Goal: Task Accomplishment & Management: Manage account settings

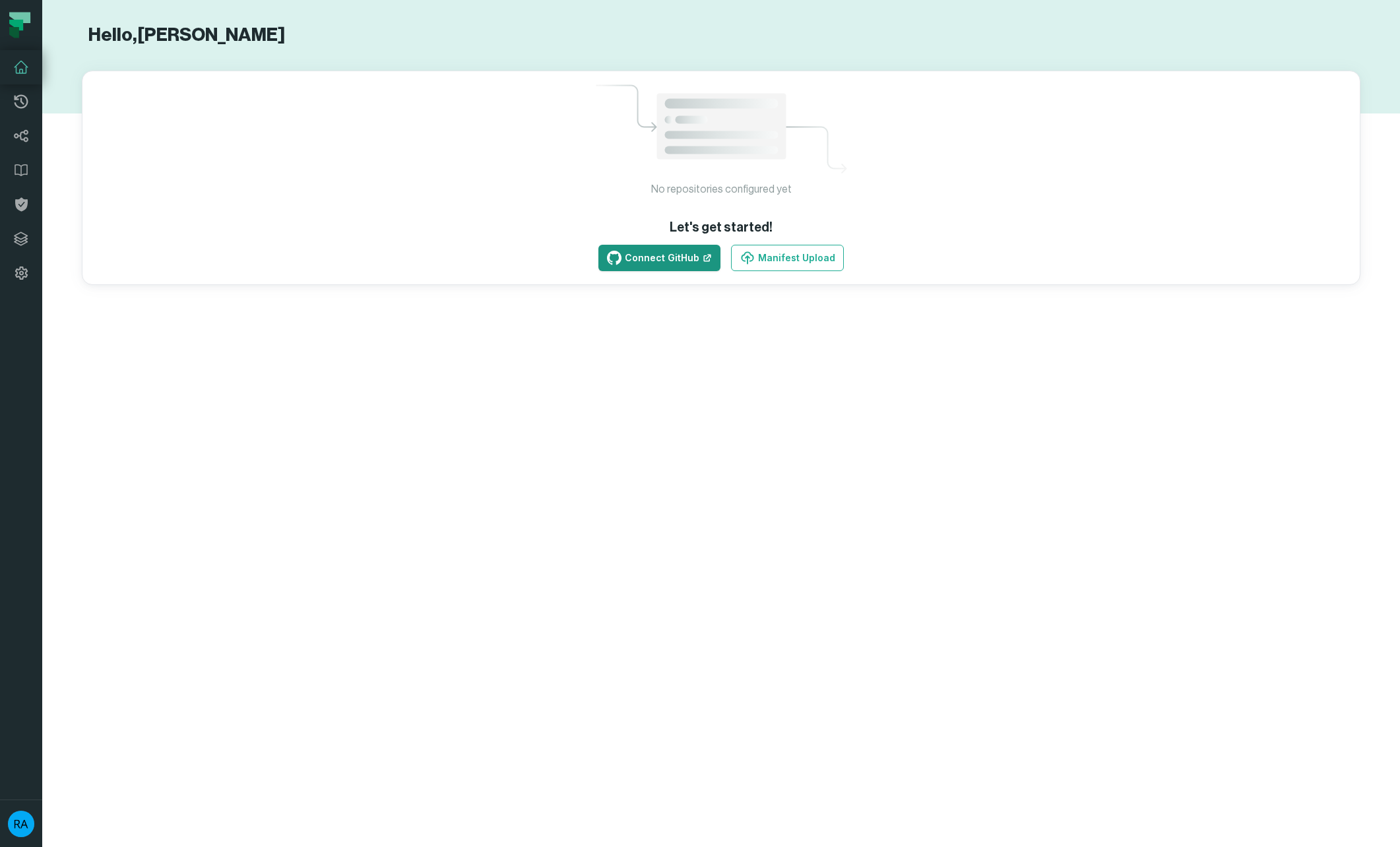
click at [699, 264] on link "Connect GitHub" at bounding box center [659, 258] width 122 height 27
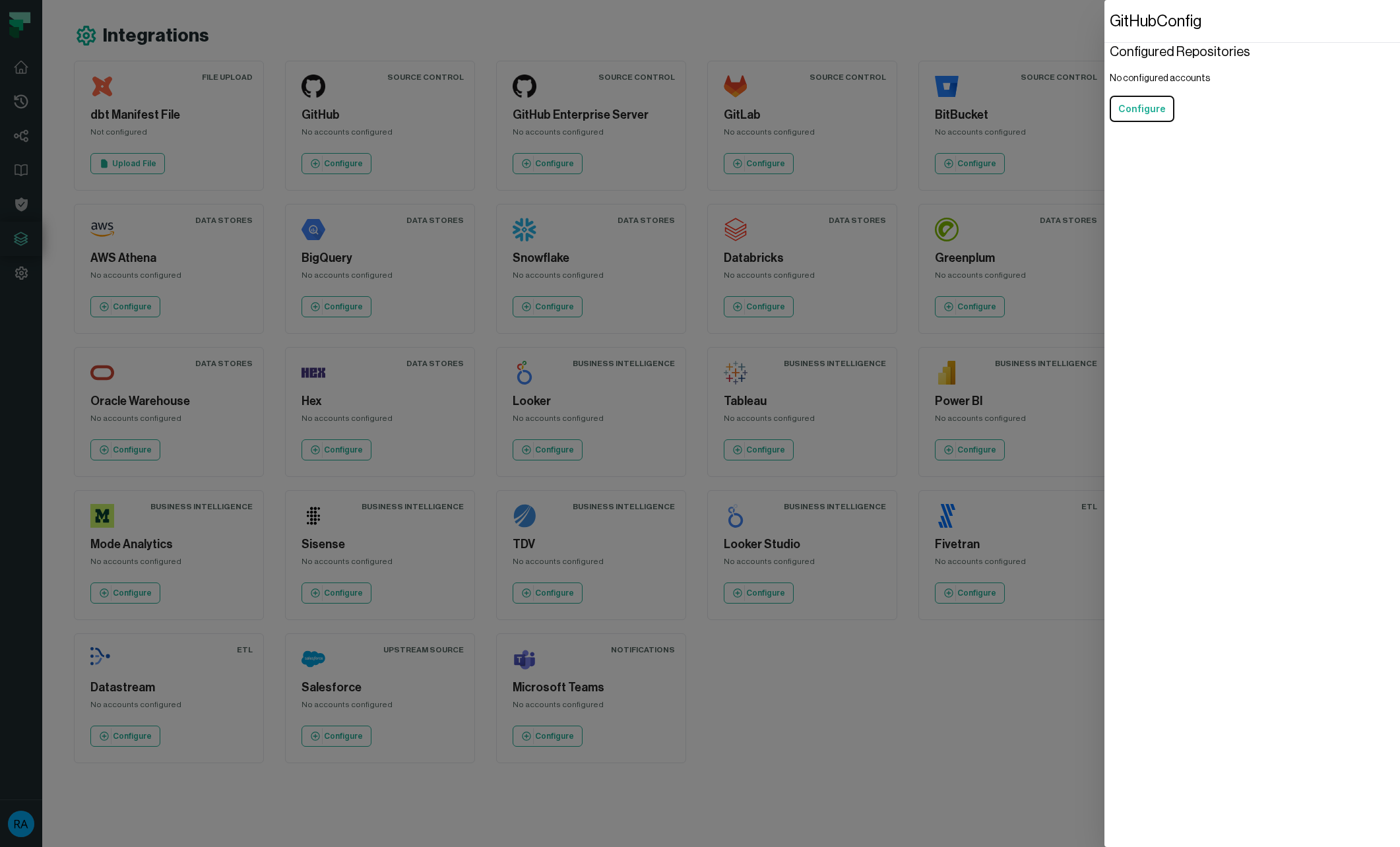
click at [1105, 155] on dialog "GitHub Config Configured Repositories No configured accounts Configure" at bounding box center [1252, 423] width 295 height 847
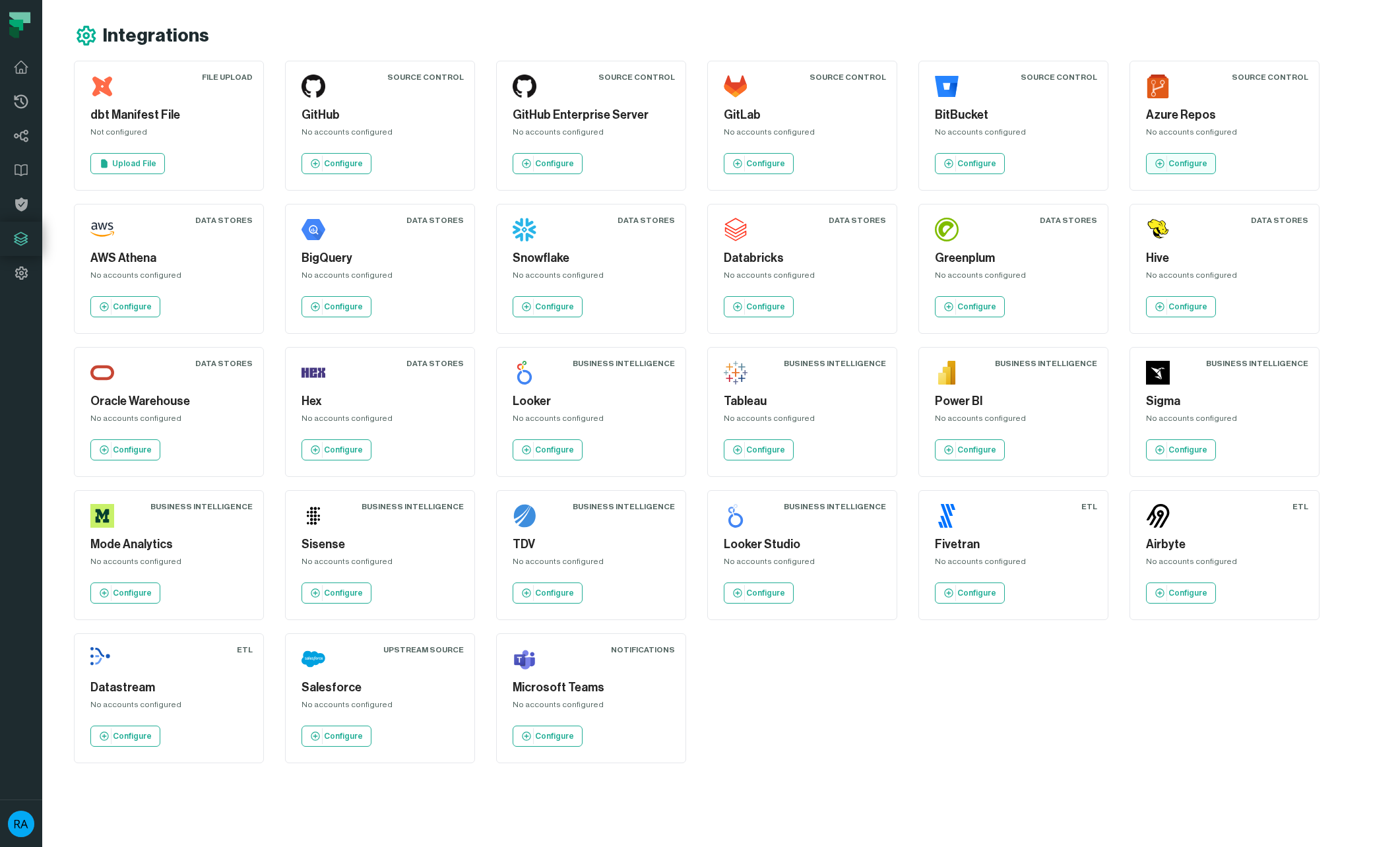
click at [1186, 163] on p "Configure" at bounding box center [1188, 164] width 39 height 10
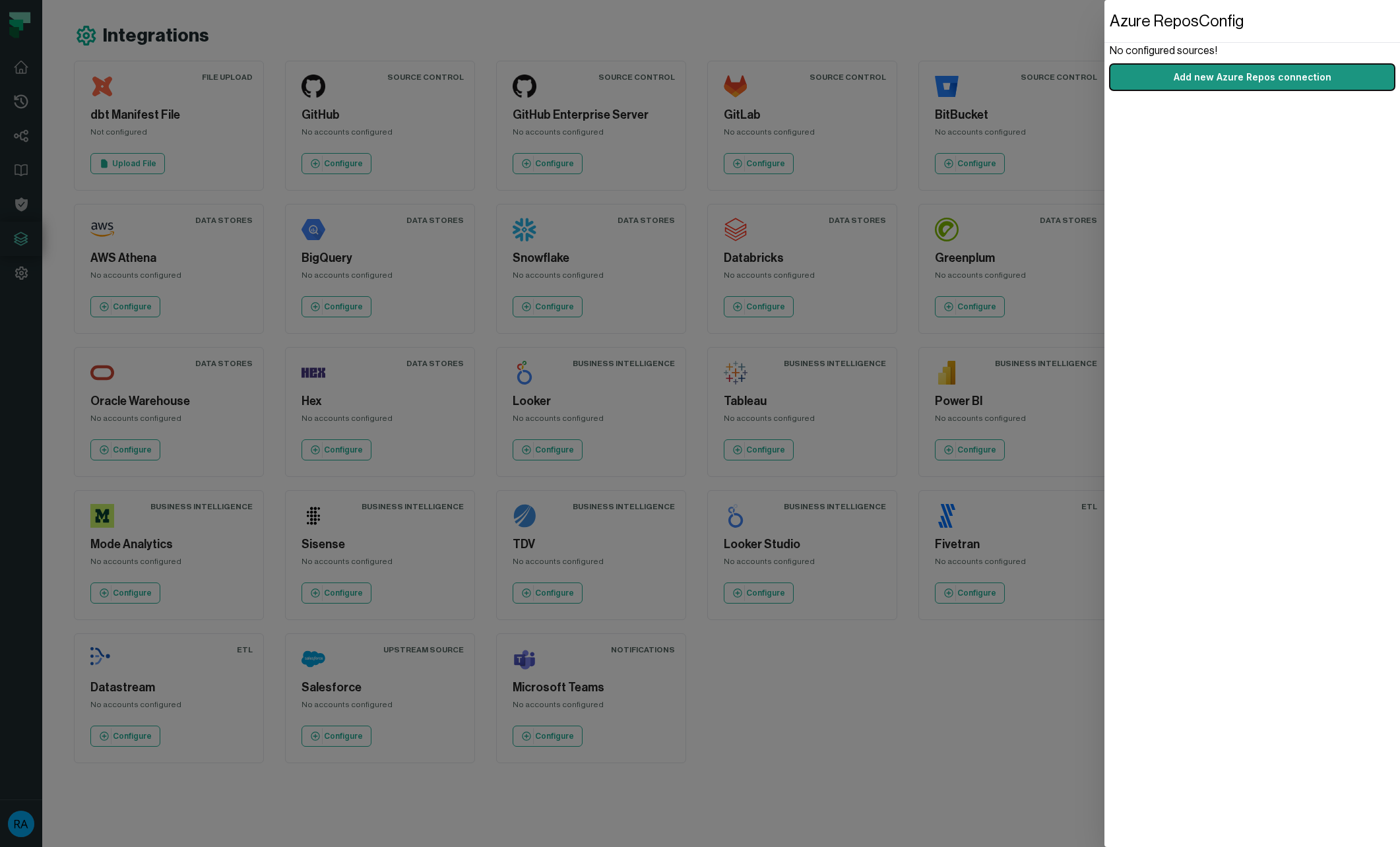
click at [1209, 74] on button "Add new Azure Repos connection" at bounding box center [1252, 77] width 285 height 27
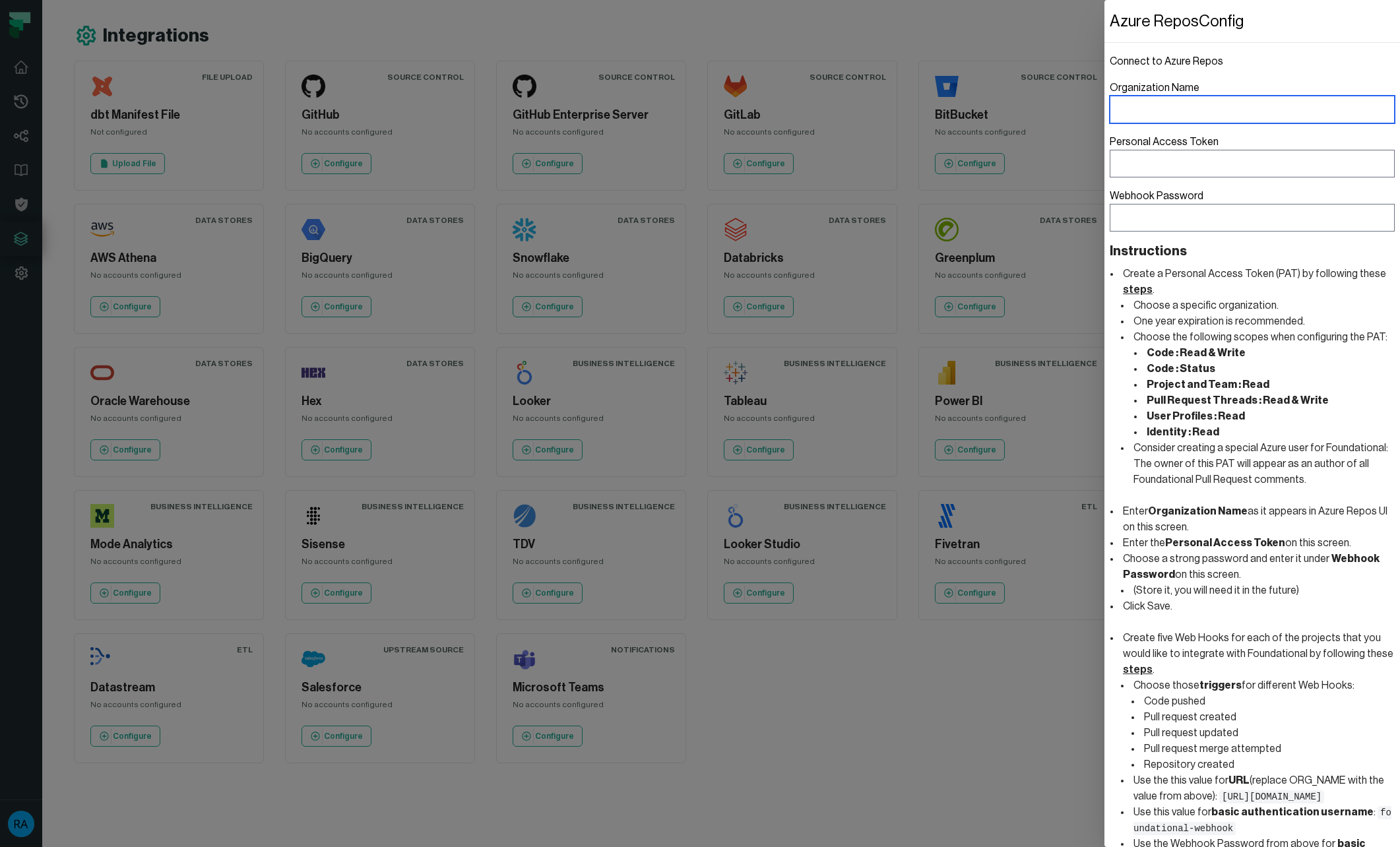
click at [1198, 104] on input "Organization Name" at bounding box center [1252, 110] width 285 height 28
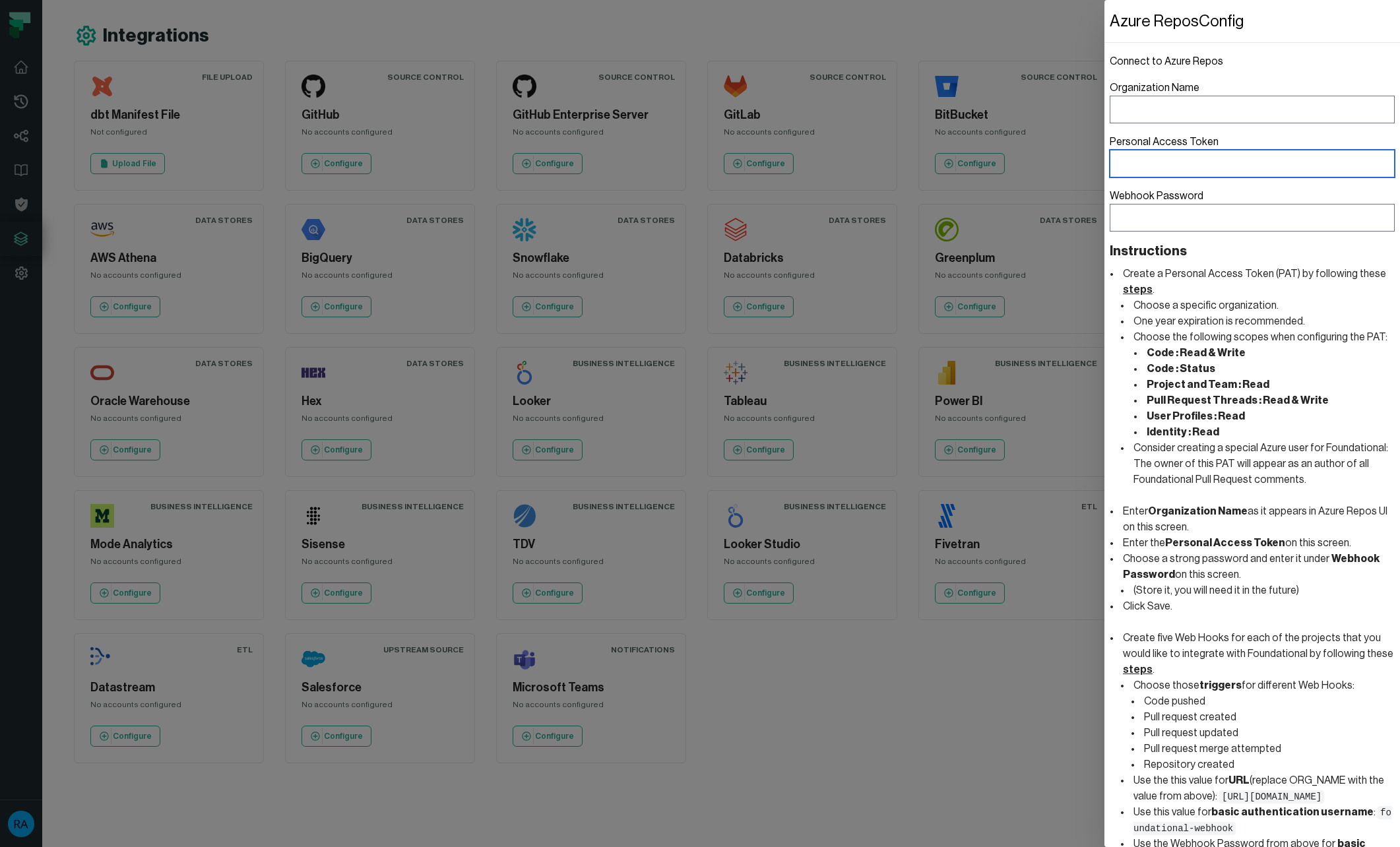
click at [1187, 158] on label "Personal Access Token" at bounding box center [1252, 155] width 285 height 43
click at [1187, 158] on input "Personal Access Token" at bounding box center [1252, 164] width 285 height 28
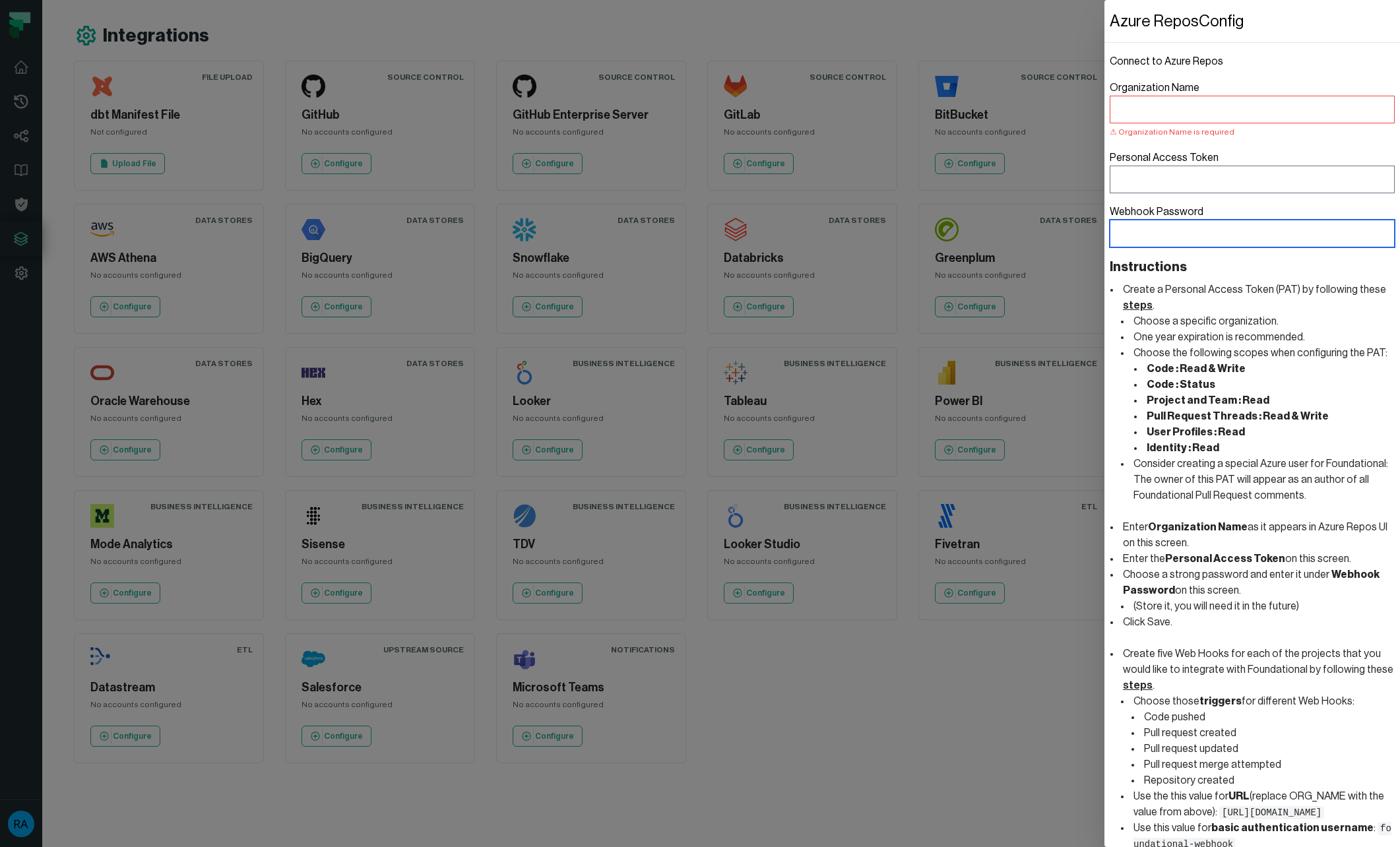
click at [1182, 229] on label "Webhook Password" at bounding box center [1252, 225] width 285 height 43
click at [1182, 229] on input "Webhook Password" at bounding box center [1252, 233] width 285 height 28
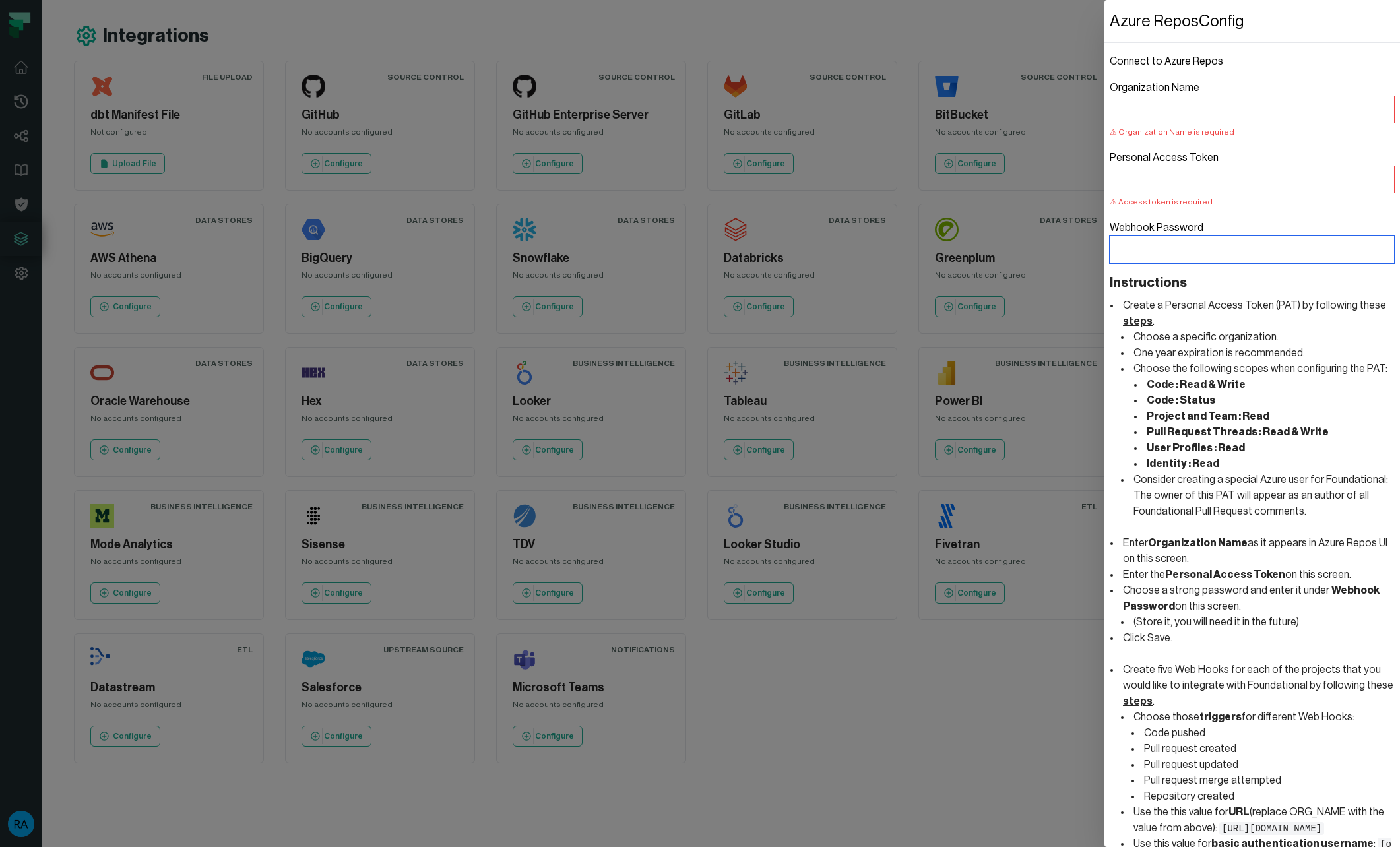
click at [1182, 250] on input "Webhook Password" at bounding box center [1252, 250] width 285 height 28
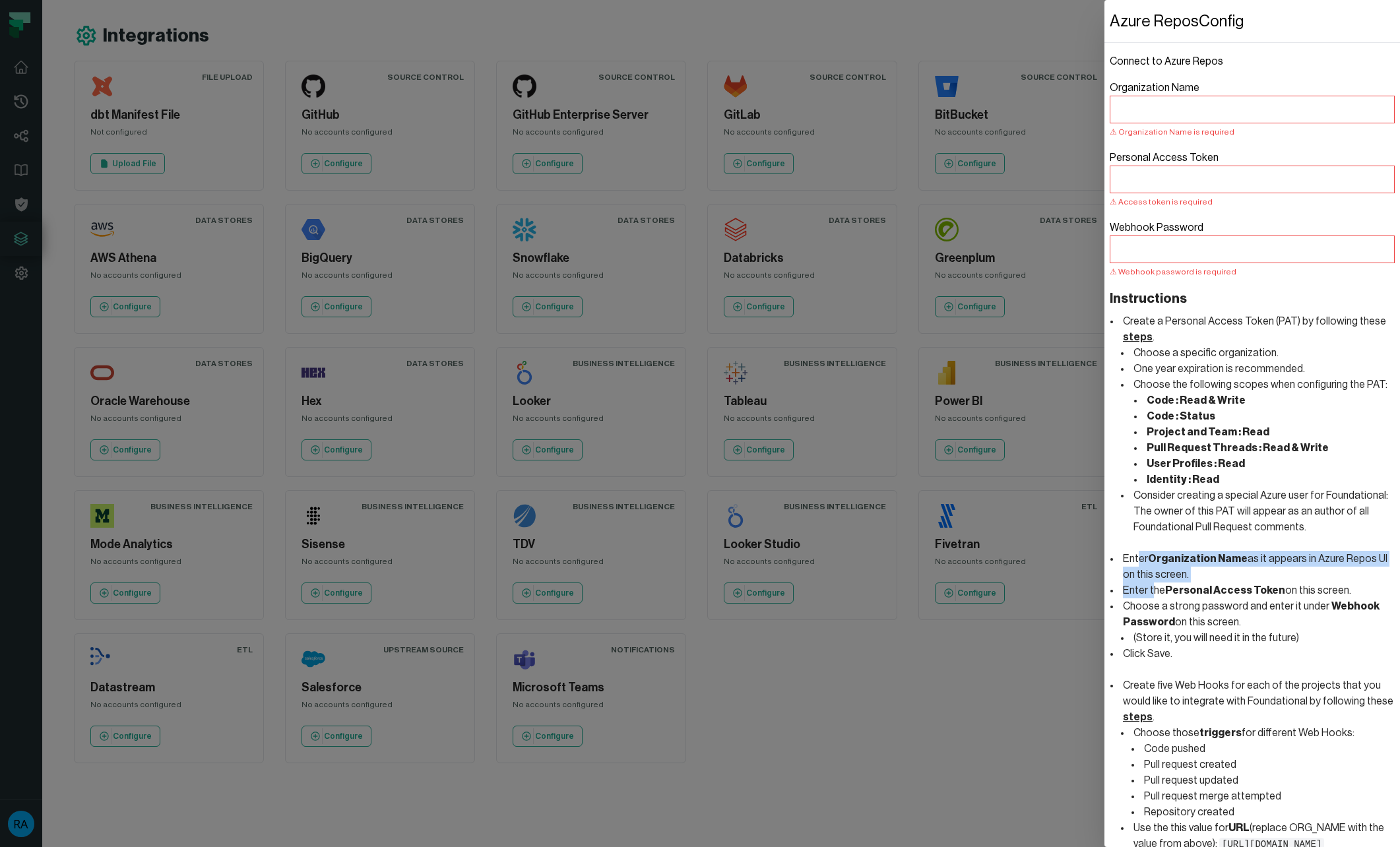
drag, startPoint x: 1140, startPoint y: 552, endPoint x: 1151, endPoint y: 589, distance: 38.6
click at [1151, 589] on ul "Create a Personal Access Token (PAT) by following these steps . Choose a specif…" at bounding box center [1257, 614] width 274 height 602
drag, startPoint x: 1151, startPoint y: 589, endPoint x: 1172, endPoint y: 607, distance: 27.7
click at [1172, 607] on li "Choose a strong password and enter it under Webhook Password on this screen." at bounding box center [1257, 614] width 274 height 32
drag, startPoint x: 1187, startPoint y: 606, endPoint x: 1315, endPoint y: 607, distance: 128.0
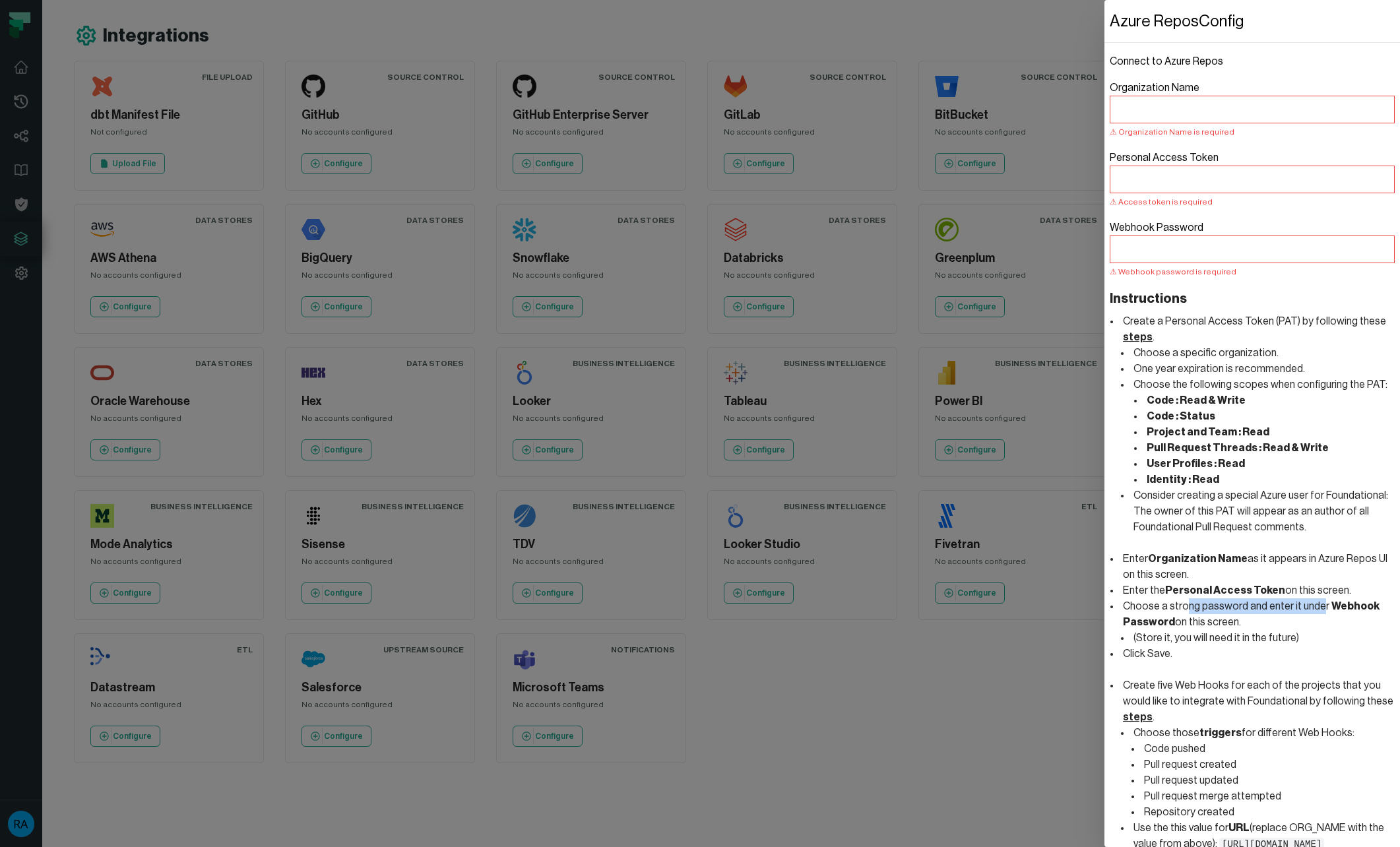
click at [1315, 607] on li "Choose a strong password and enter it under Webhook Password on this screen." at bounding box center [1257, 614] width 274 height 32
click at [1205, 639] on li "(Store it, you will need it in the future)" at bounding box center [1263, 637] width 264 height 15
drag, startPoint x: 1197, startPoint y: 633, endPoint x: 1290, endPoint y: 629, distance: 93.1
click at [1290, 630] on li "(Store it, you will need it in the future)" at bounding box center [1263, 637] width 264 height 15
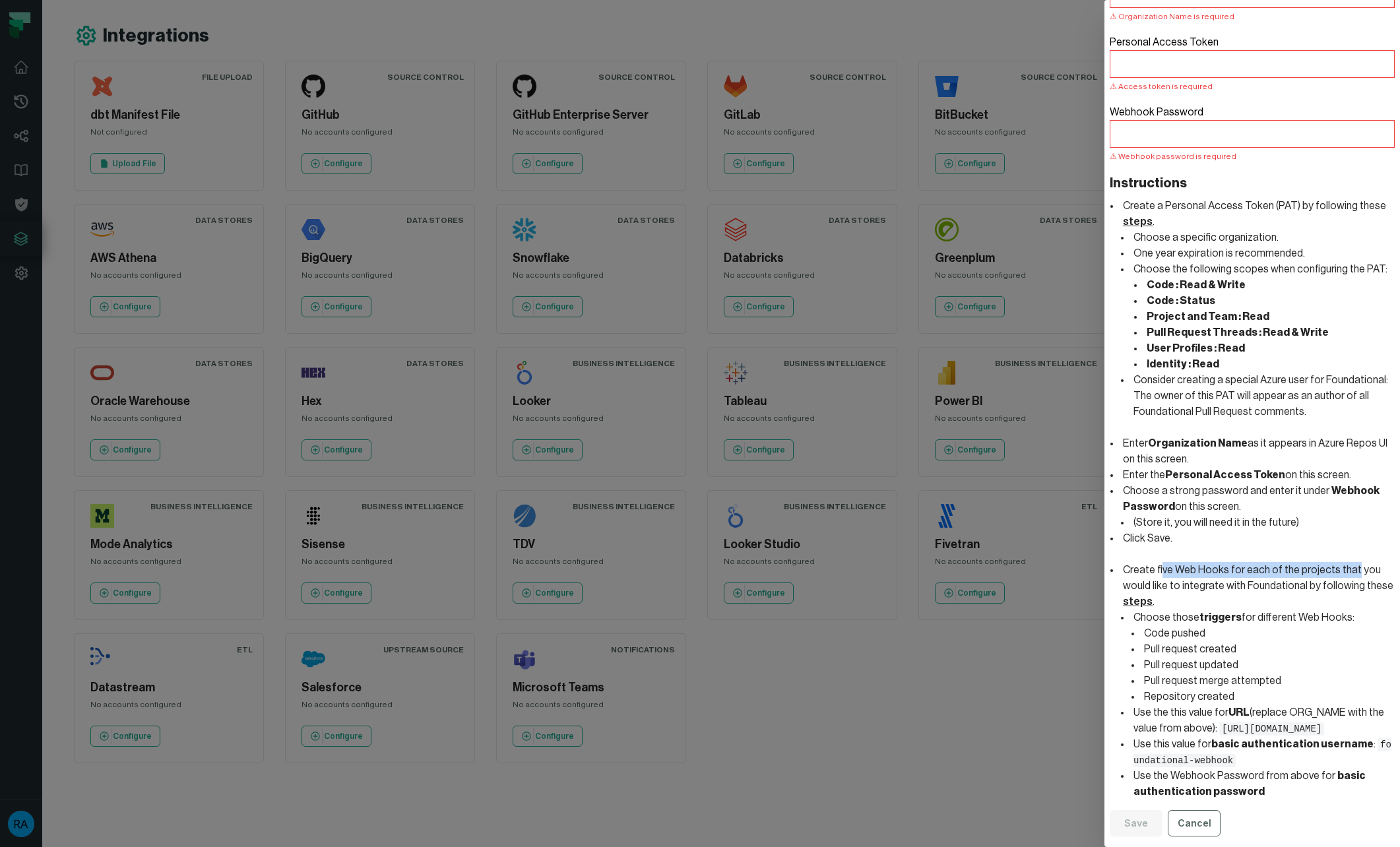
drag, startPoint x: 1161, startPoint y: 552, endPoint x: 1345, endPoint y: 555, distance: 184.0
click at [1345, 562] on li "Create five Web Hooks for each of the projects that you would like to integrate…" at bounding box center [1257, 586] width 274 height 47
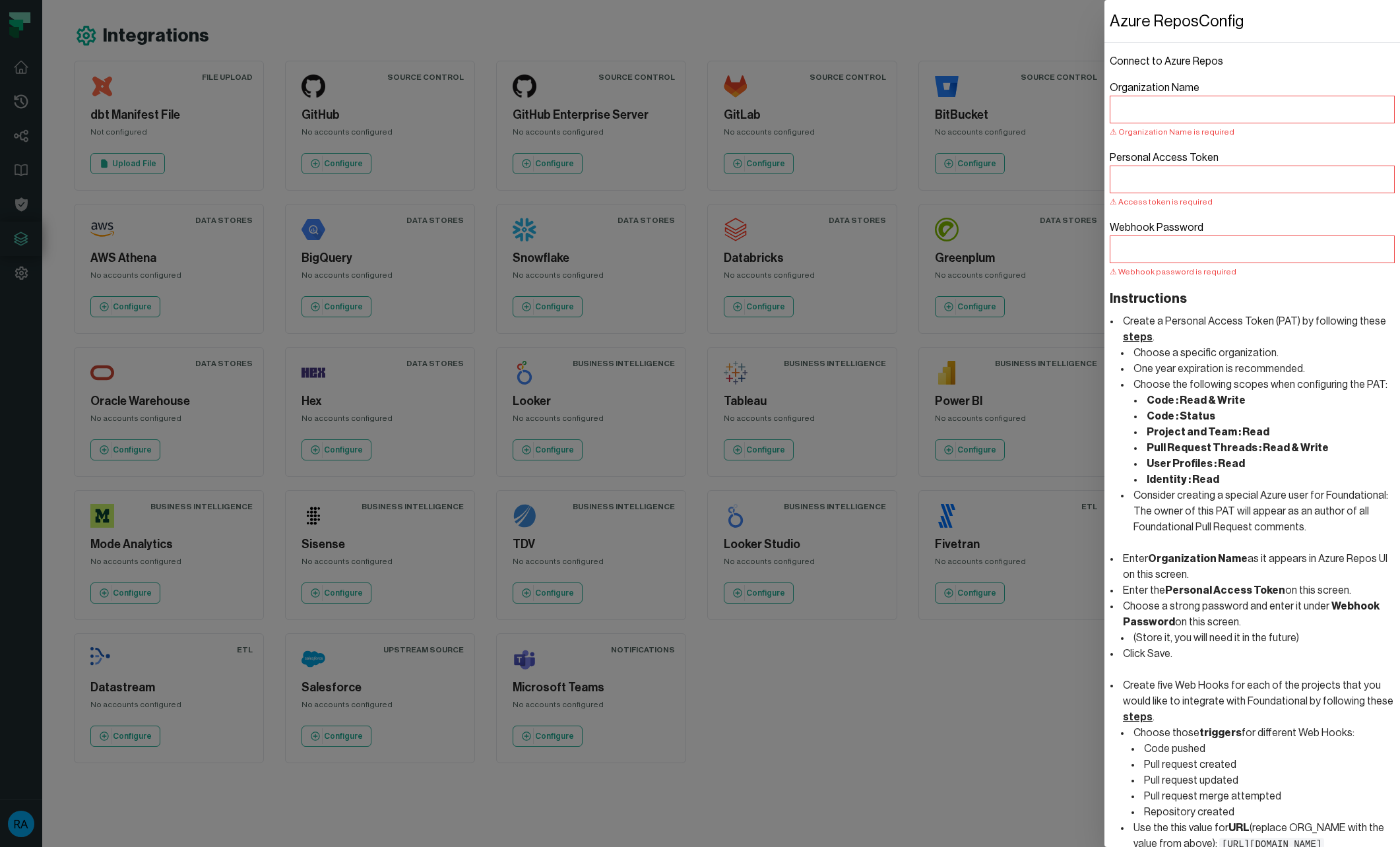
click at [1263, 346] on li "Choose a specific organization." at bounding box center [1263, 352] width 264 height 15
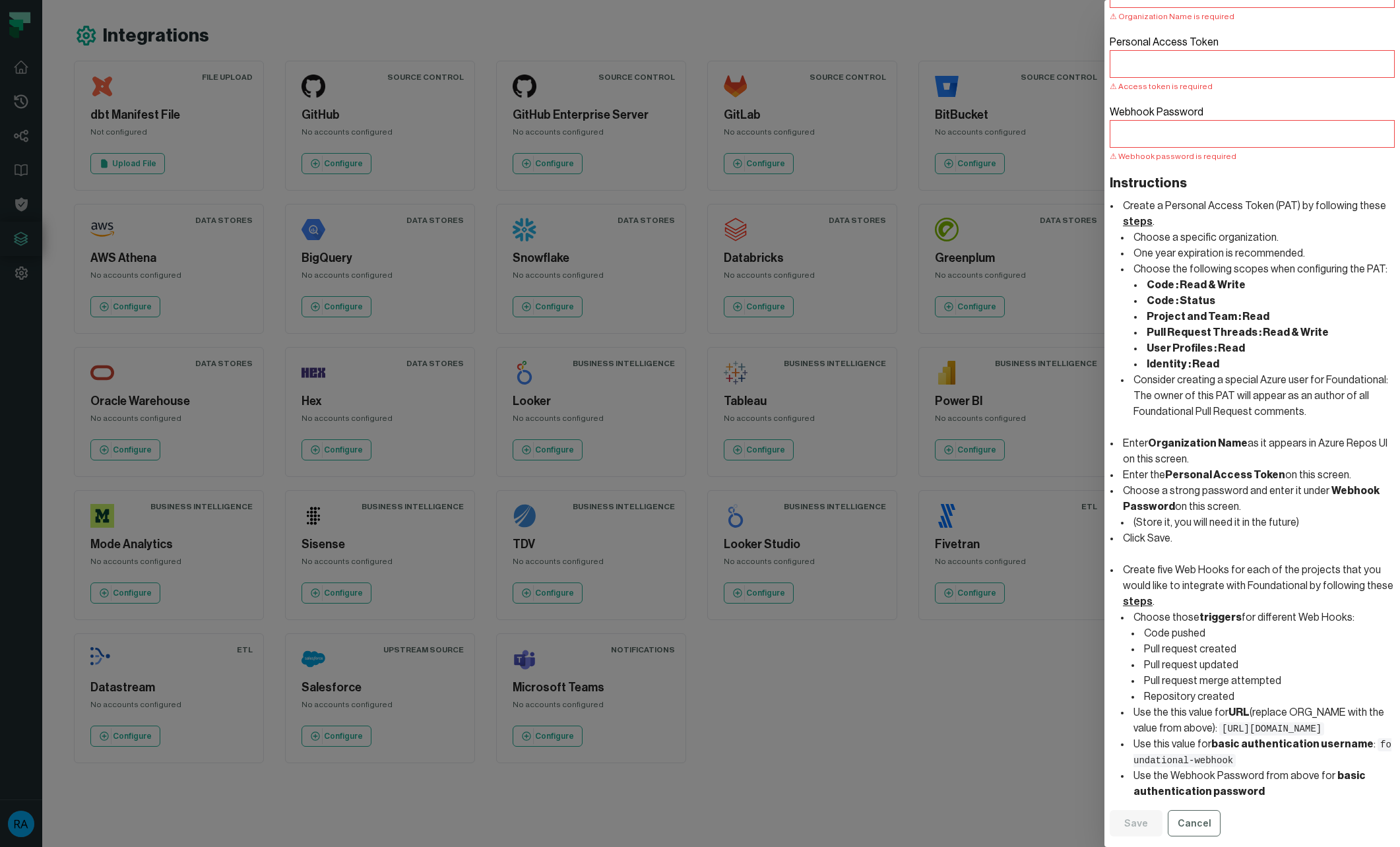
scroll to position [129, 0]
click at [1105, 38] on dialog "Azure Repos Config Connect to Azure Repos Organization Name Organization Name i…" at bounding box center [1252, 423] width 295 height 847
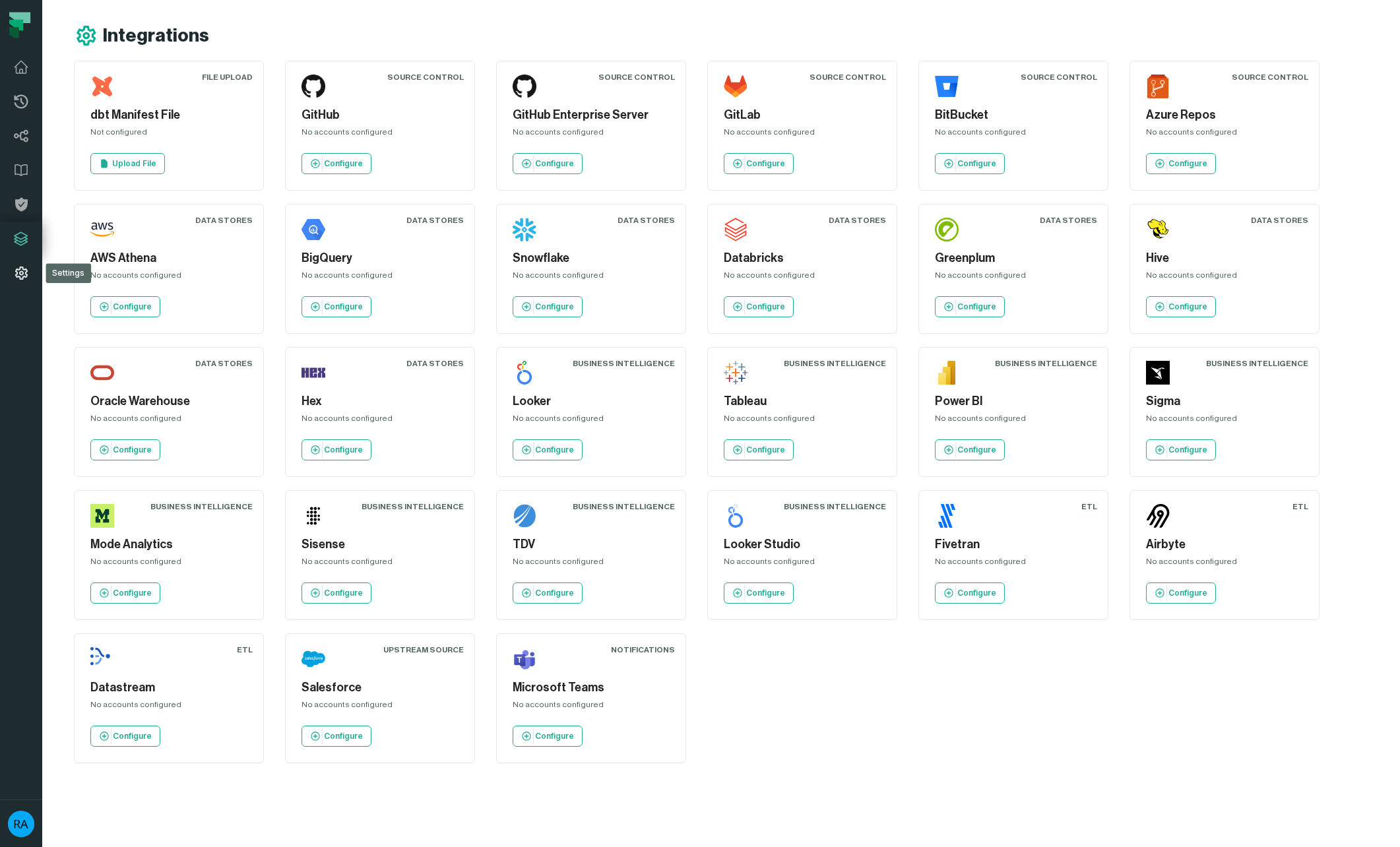
click at [24, 262] on link "Settings" at bounding box center [21, 273] width 42 height 35
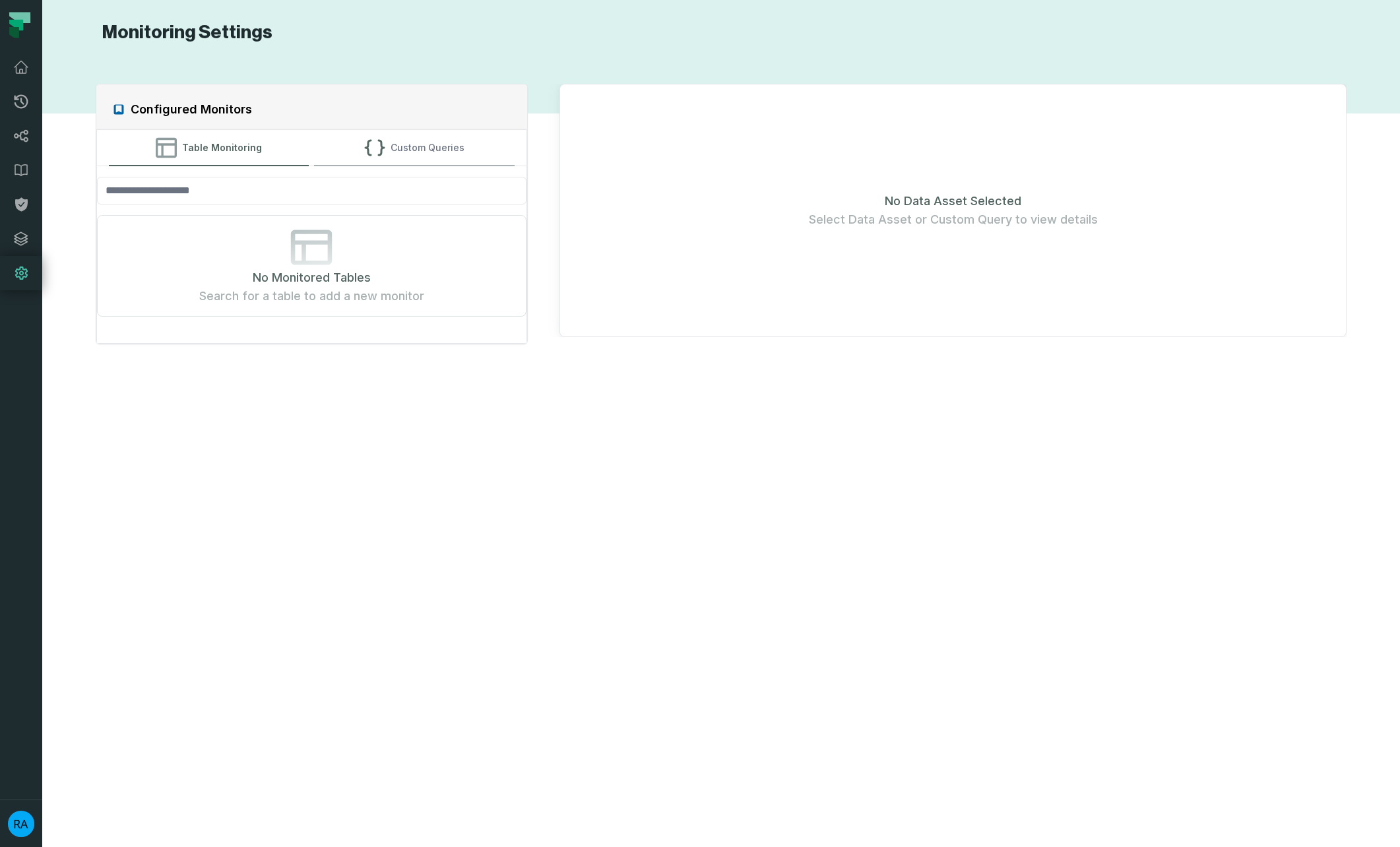
click at [398, 153] on button "Custom Queries" at bounding box center [414, 147] width 200 height 35
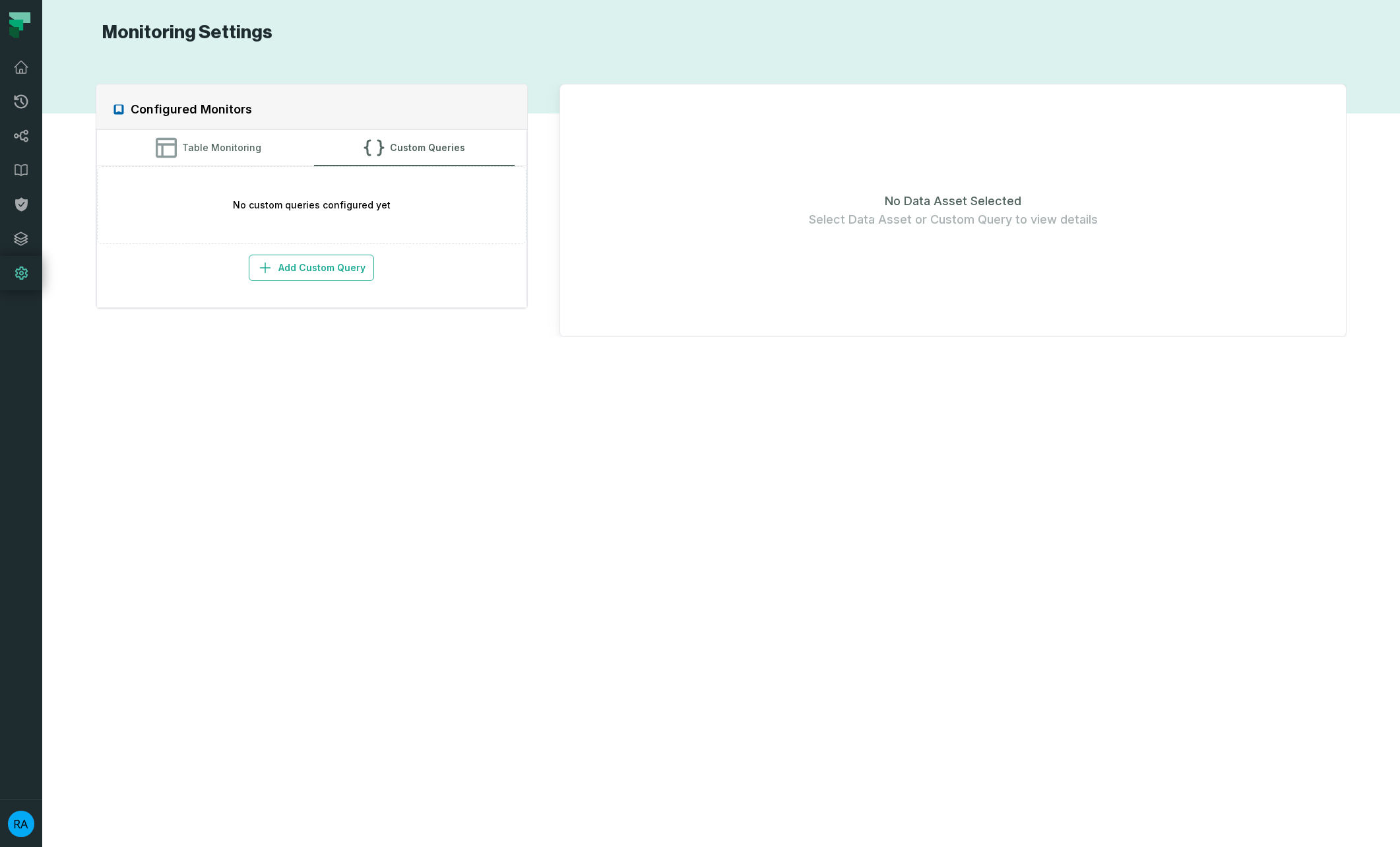
click at [217, 169] on div "No custom queries configured yet" at bounding box center [312, 205] width 430 height 78
click at [18, 239] on icon at bounding box center [21, 238] width 15 height 15
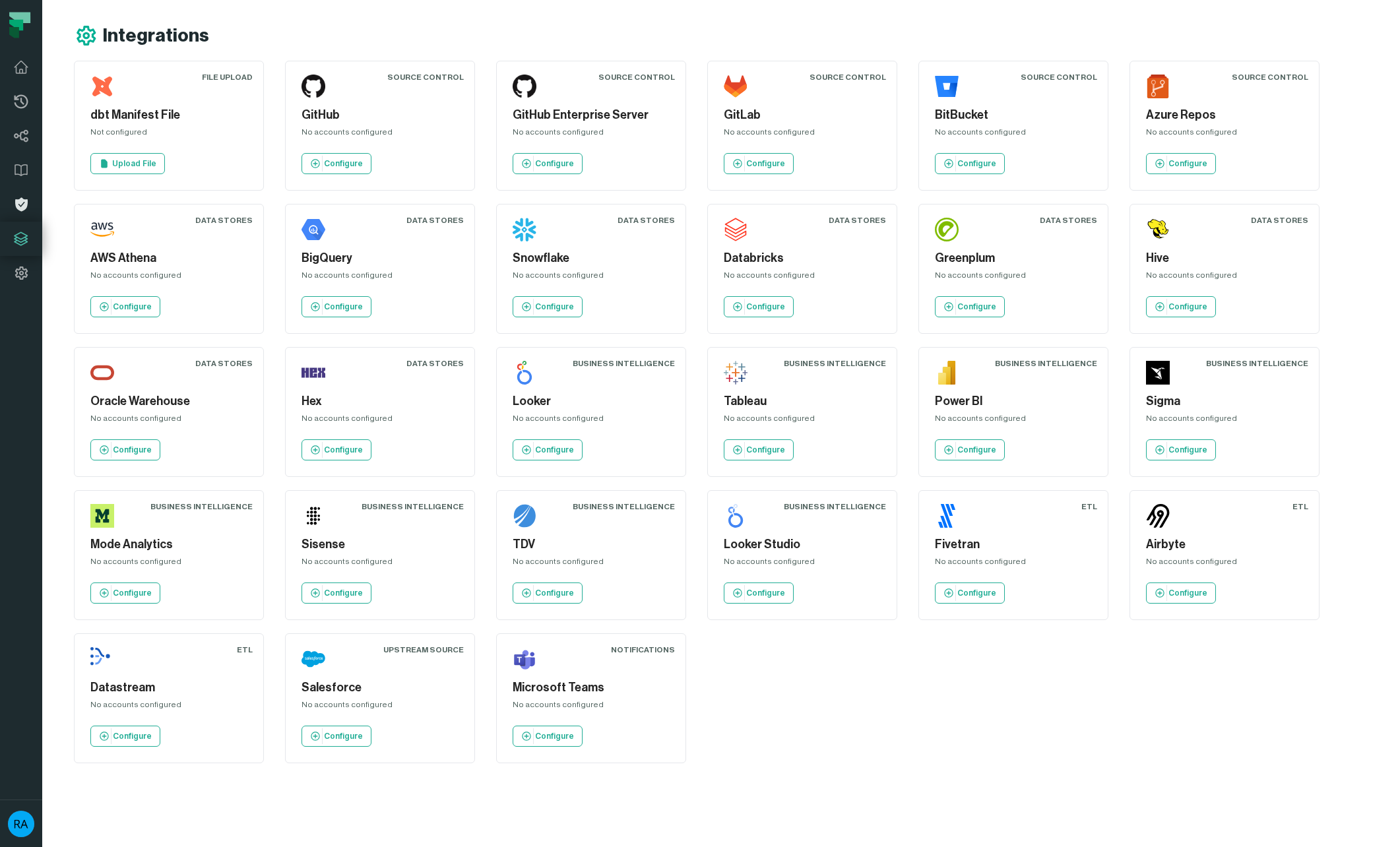
click at [26, 205] on icon at bounding box center [21, 205] width 13 height 14
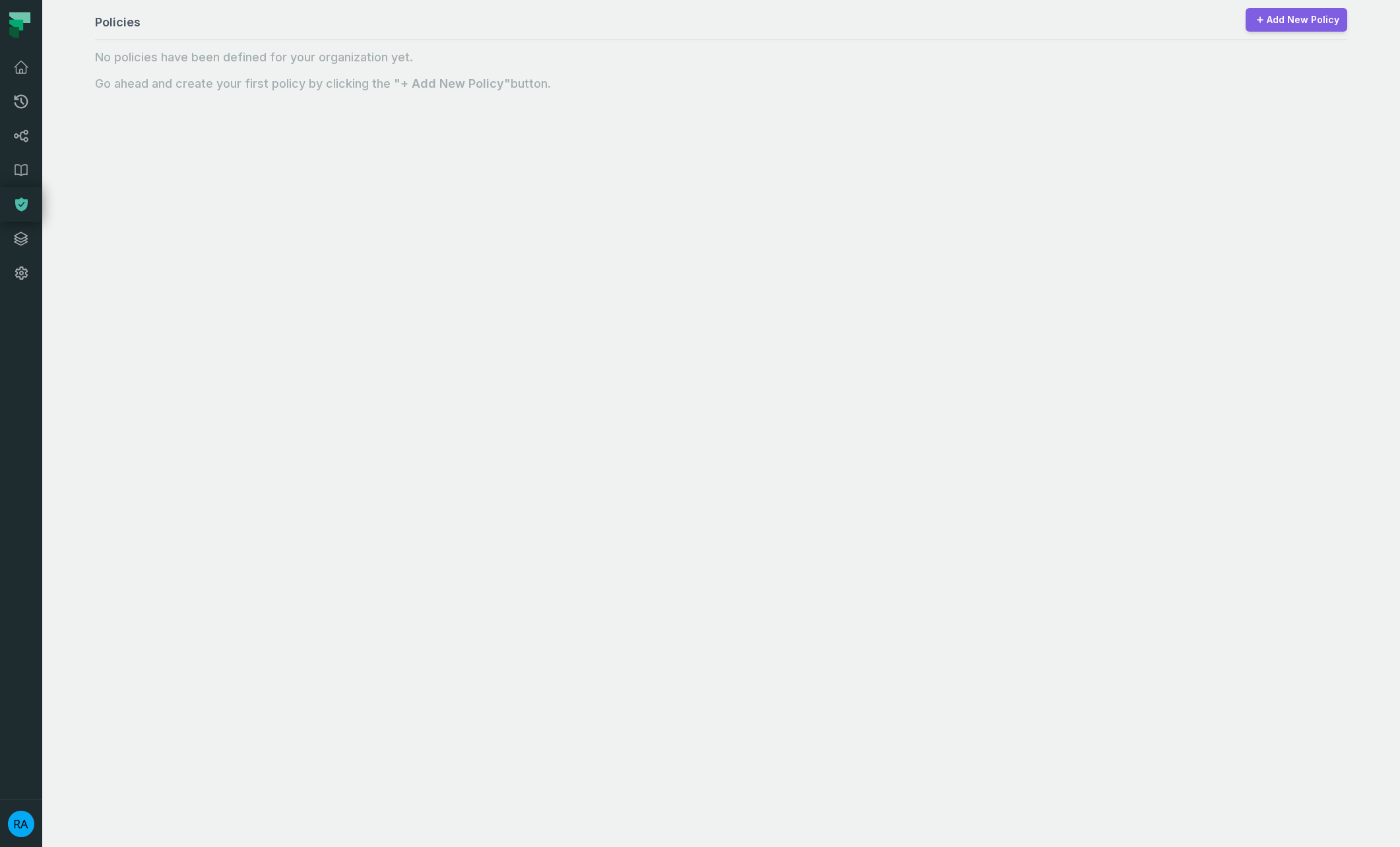
click at [1306, 20] on link "Add New Policy" at bounding box center [1296, 20] width 102 height 24
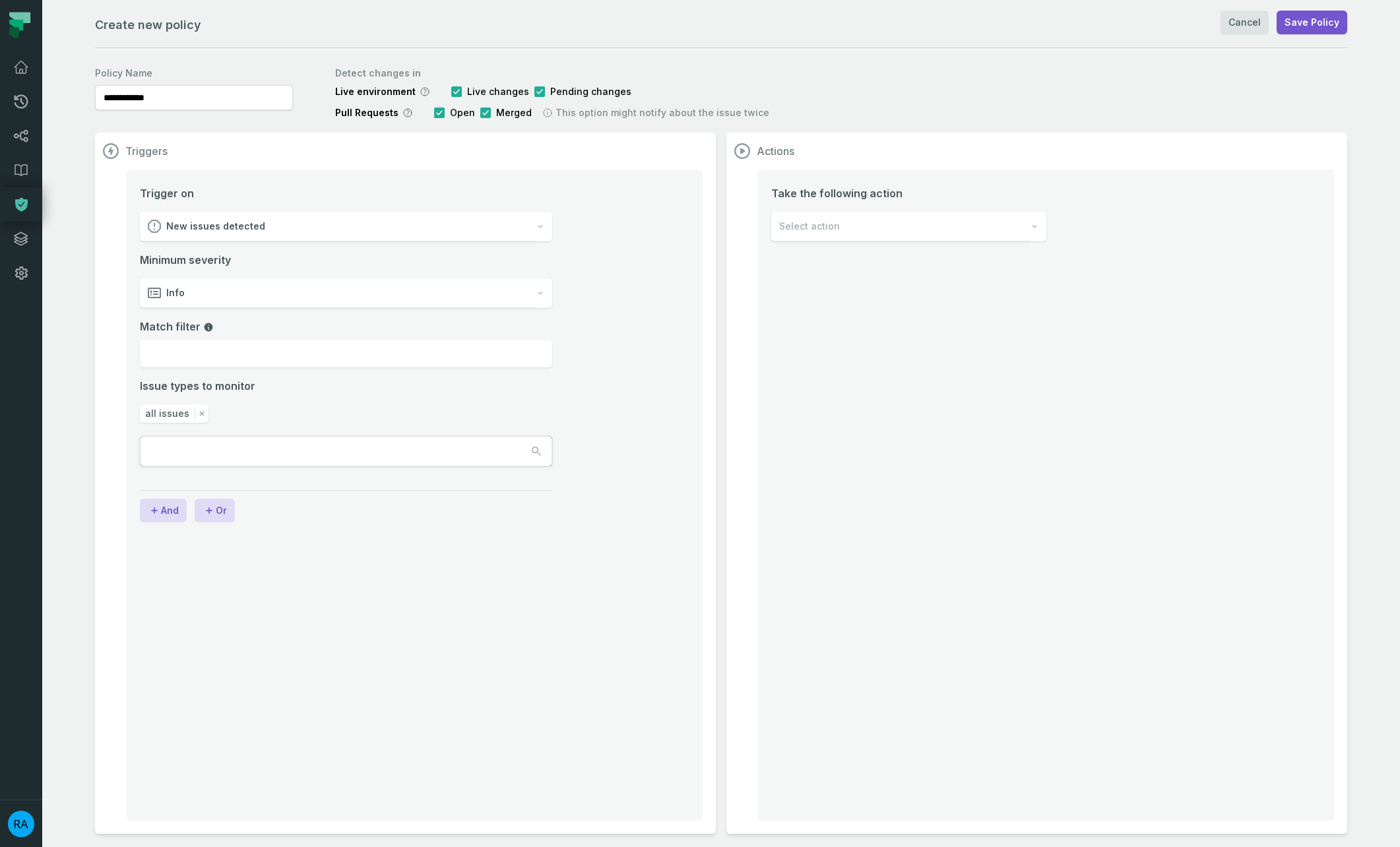
click at [289, 231] on div "New issues detected" at bounding box center [338, 226] width 396 height 29
click at [636, 312] on li "Trigger on New issues detected Minimum severity Info Match filter Issue types t…" at bounding box center [415, 342] width 550 height 314
click at [192, 295] on div "Info" at bounding box center [338, 293] width 396 height 29
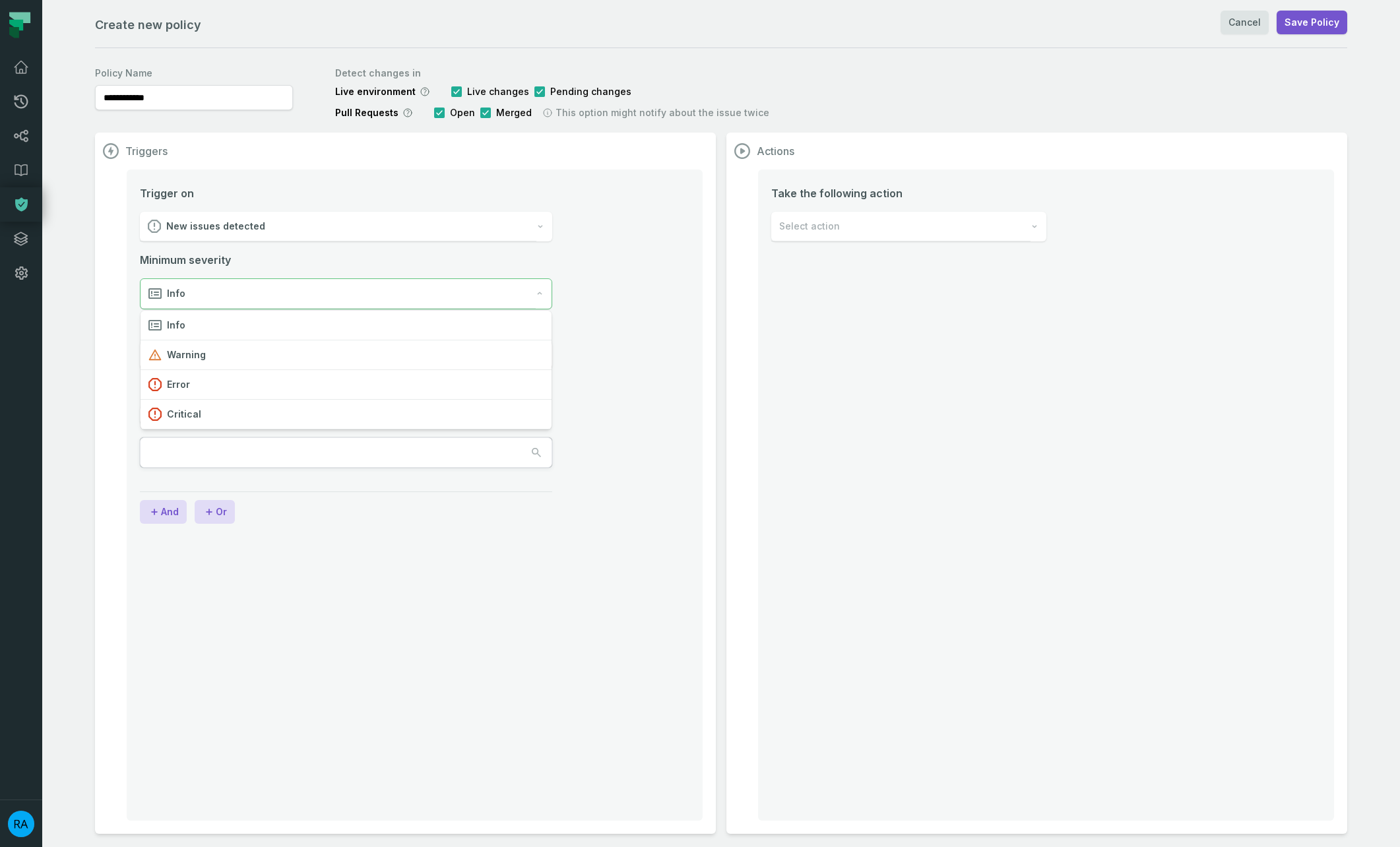
click at [403, 261] on div "Minimum severity Info" at bounding box center [346, 281] width 413 height 57
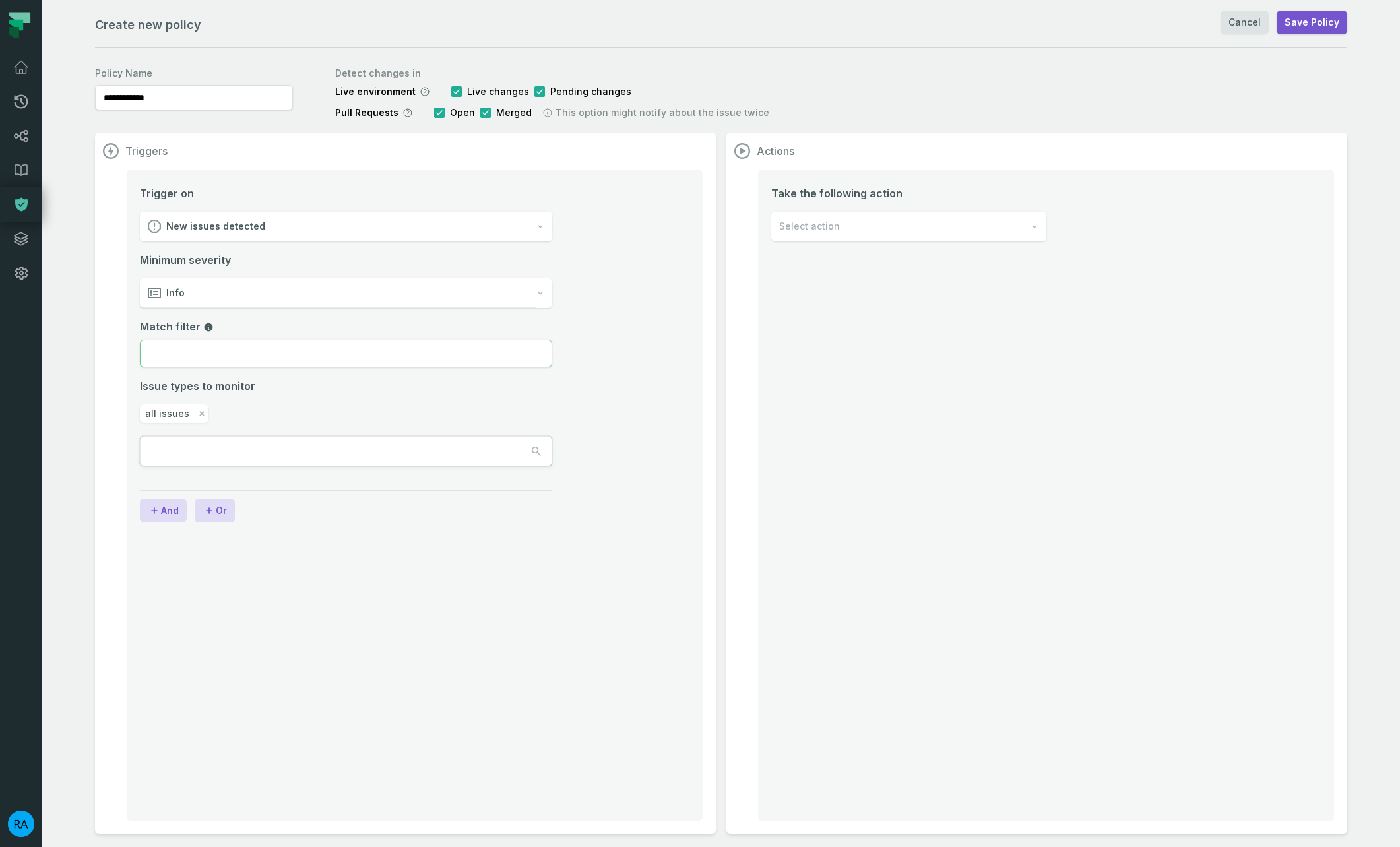
click at [325, 354] on input "Match filter" at bounding box center [346, 354] width 413 height 28
click at [279, 464] on div at bounding box center [346, 451] width 413 height 30
click at [834, 231] on span "Select action" at bounding box center [809, 226] width 60 height 13
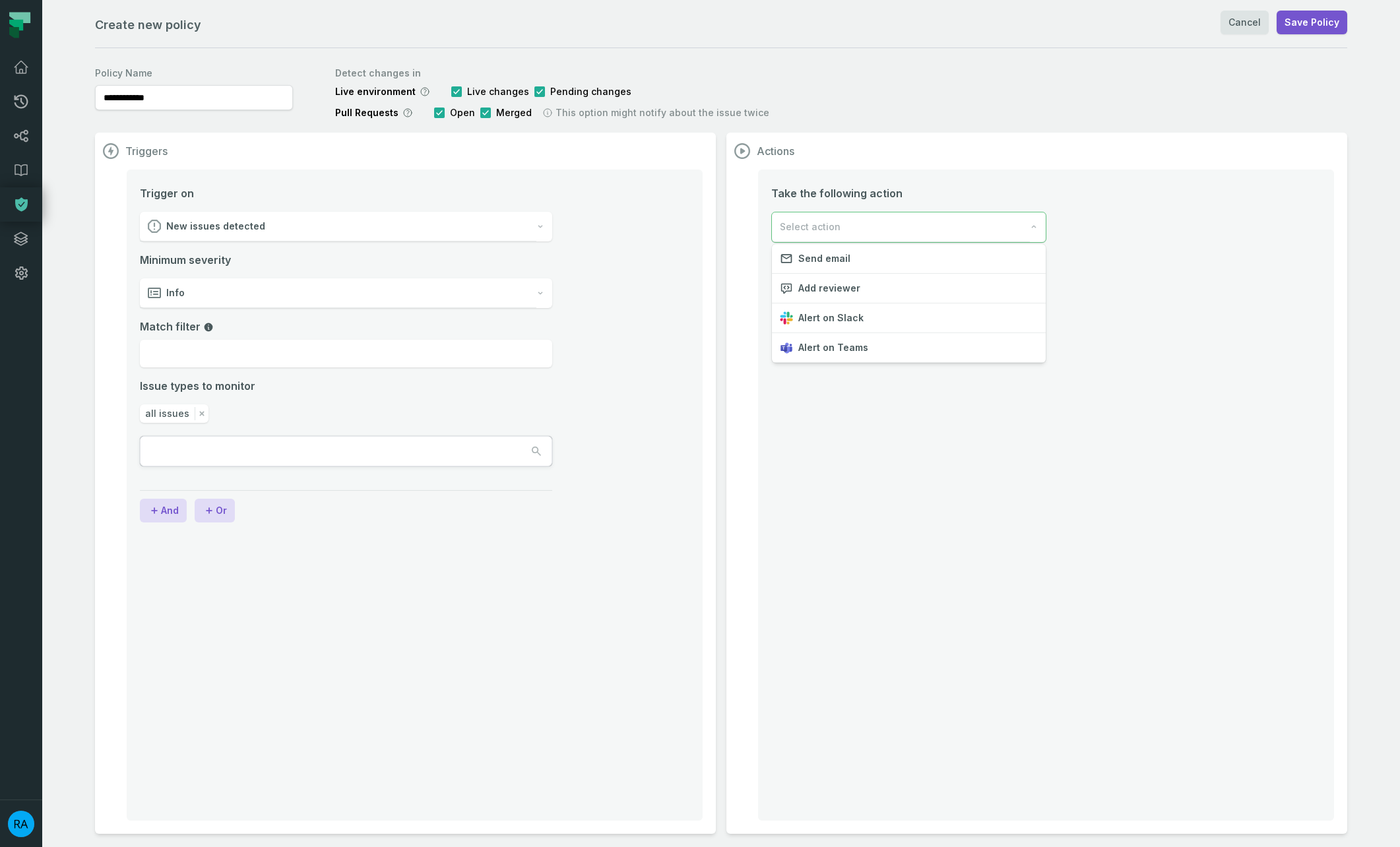
click at [657, 298] on div "Triggers Trigger on New issues detected Minimum severity Info Match filter Issu…" at bounding box center [721, 483] width 1252 height 701
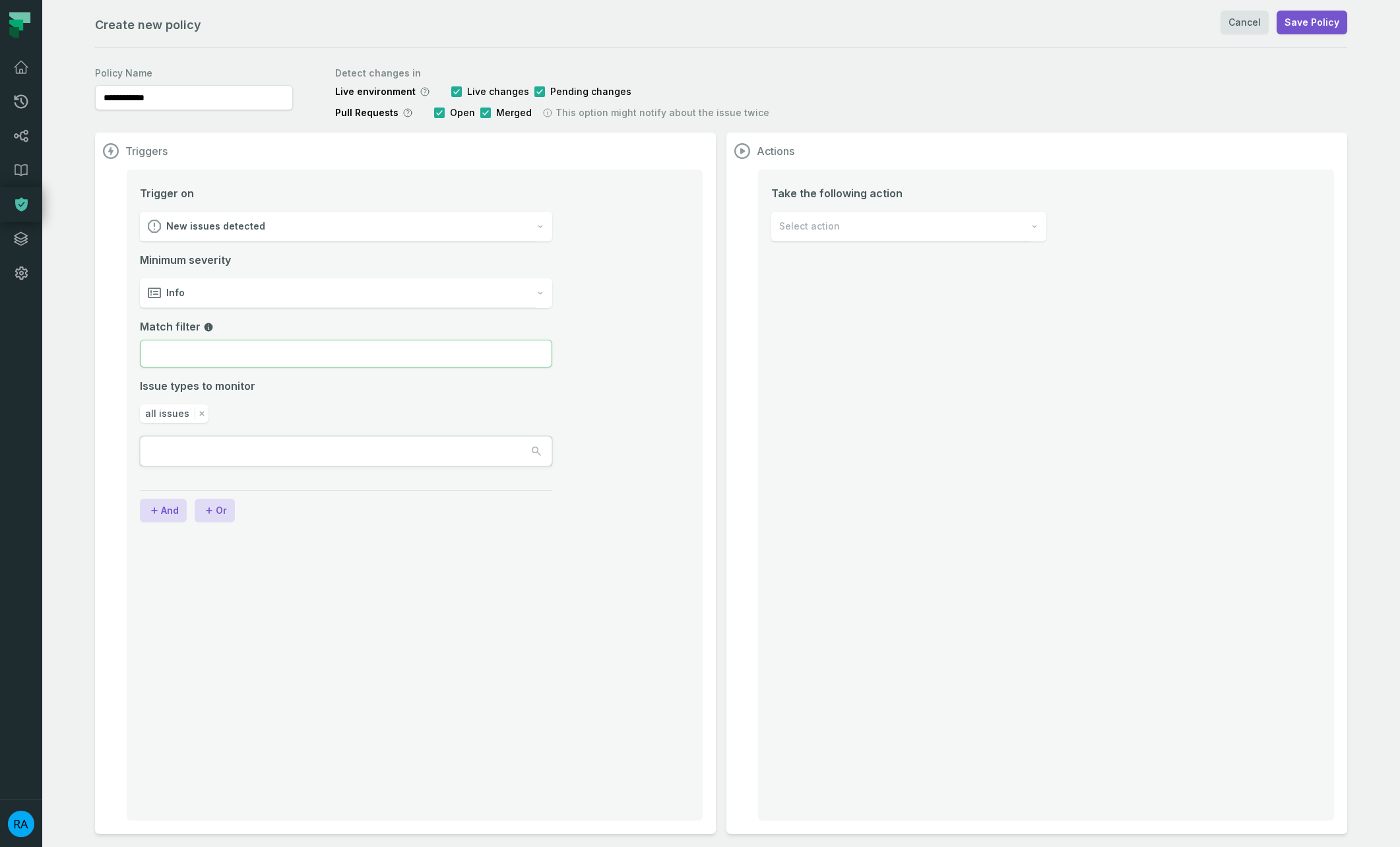
click at [244, 345] on input "Match filter" at bounding box center [346, 354] width 413 height 28
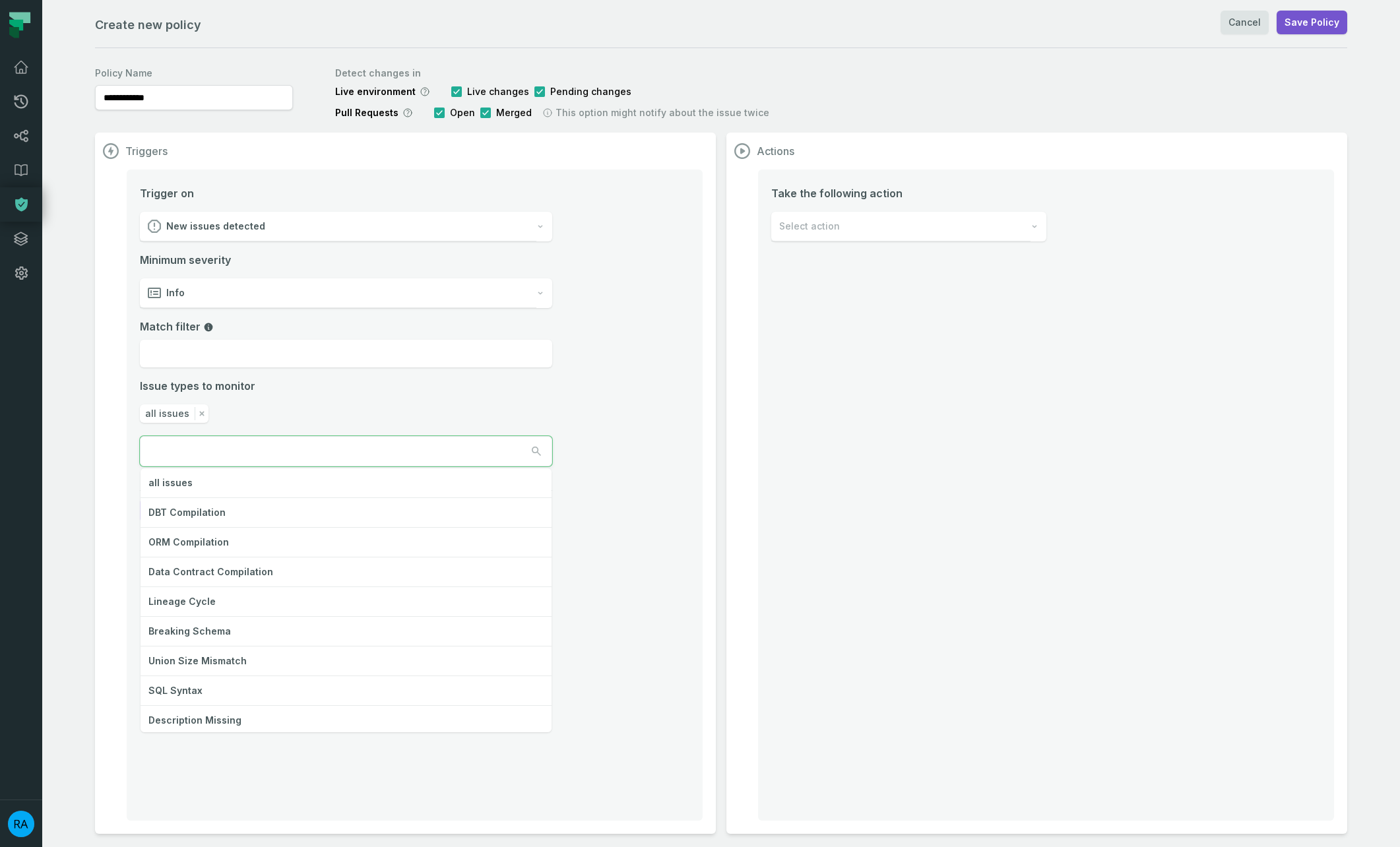
click at [480, 451] on button "button" at bounding box center [346, 451] width 411 height 29
click at [483, 412] on div "Minimum severity Info Match filter Issue types to monitor all issues all issues…" at bounding box center [346, 359] width 413 height 214
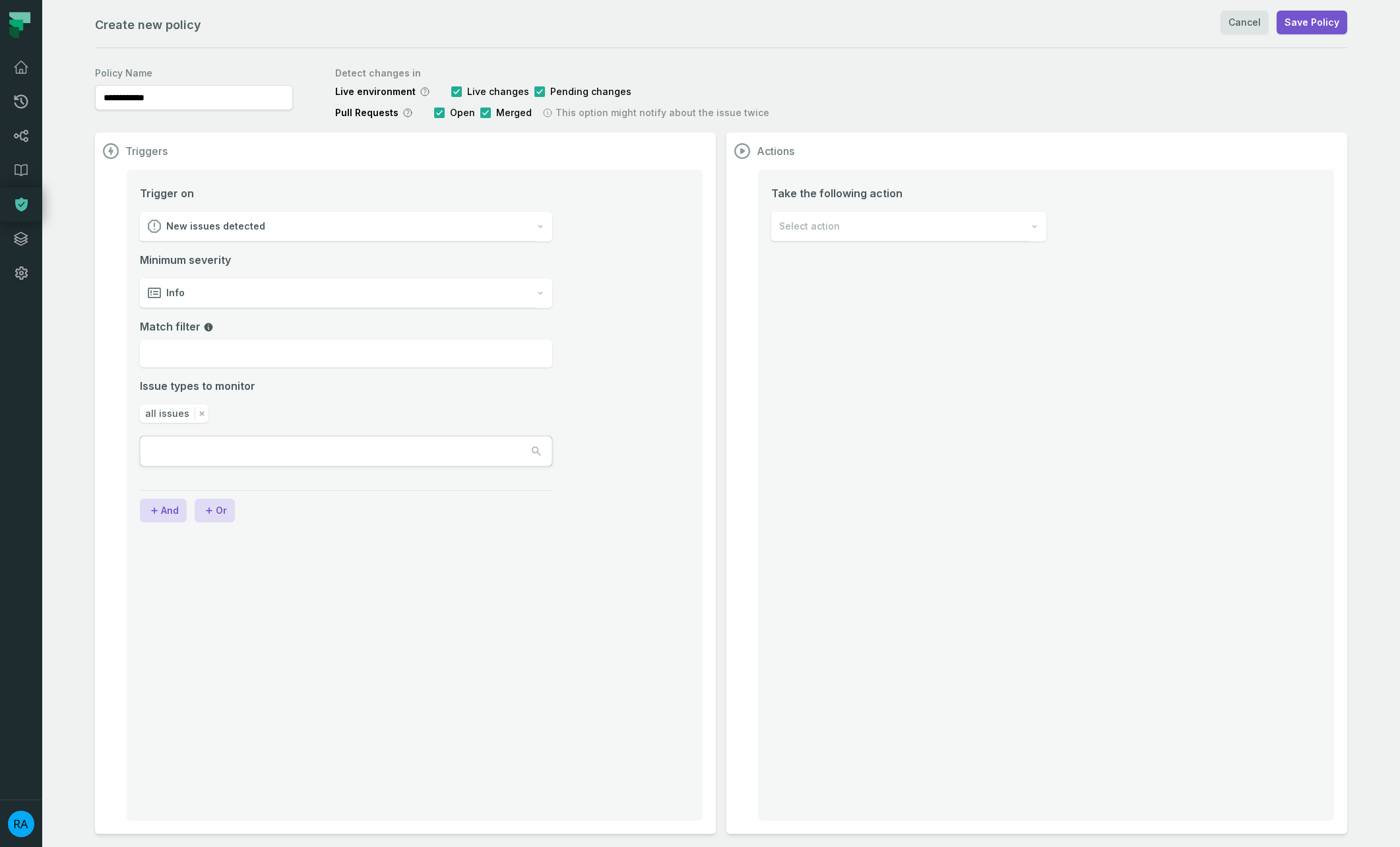
click at [823, 230] on span "Select action" at bounding box center [809, 226] width 60 height 13
click at [883, 290] on div "Add reviewer" at bounding box center [909, 289] width 274 height 29
click at [878, 309] on input "text" at bounding box center [884, 303] width 225 height 30
click at [896, 267] on span "Reviewers" at bounding box center [909, 270] width 275 height 15
click at [180, 412] on span "all issues" at bounding box center [167, 413] width 44 height 13
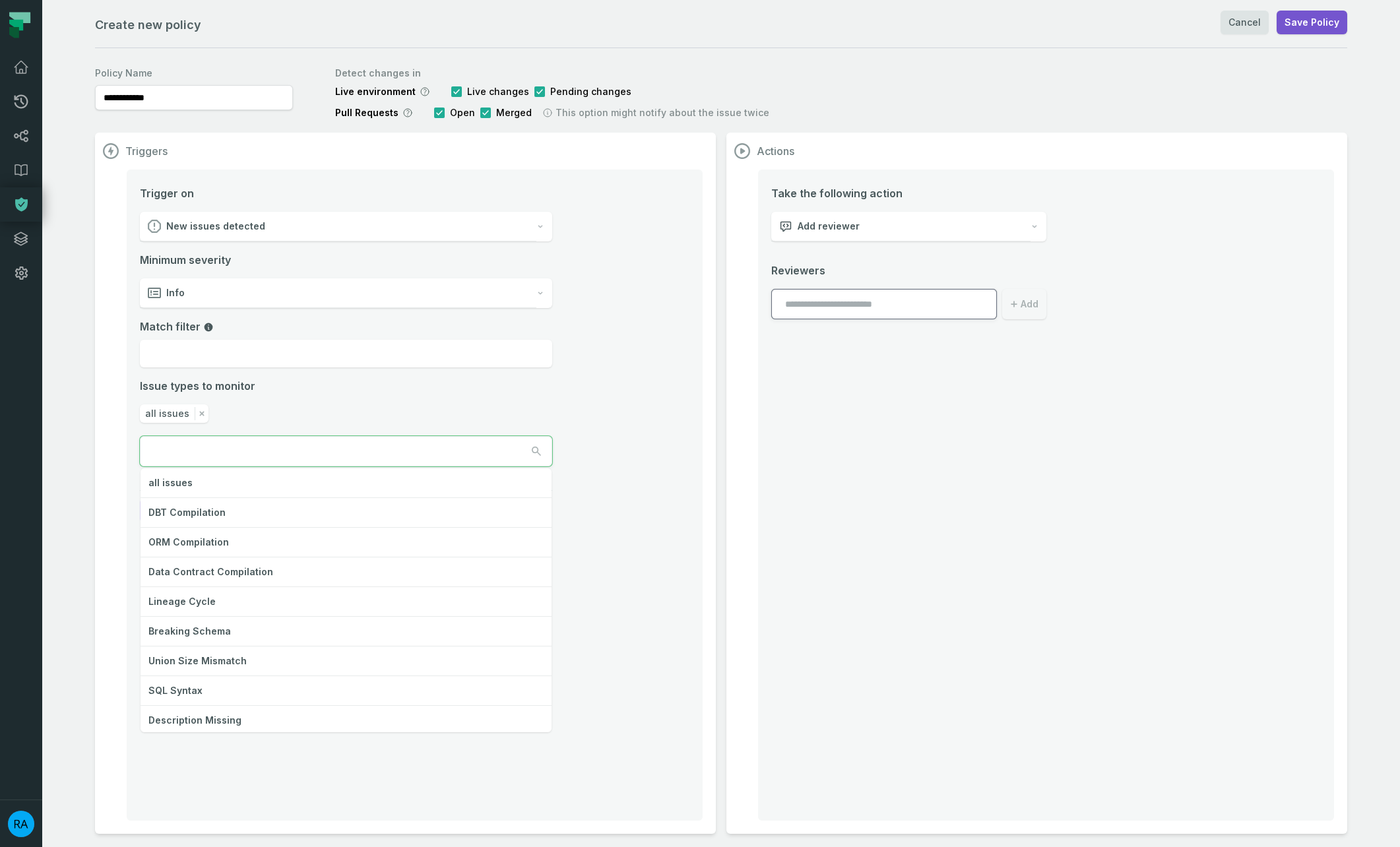
click at [457, 452] on button "button" at bounding box center [346, 451] width 411 height 29
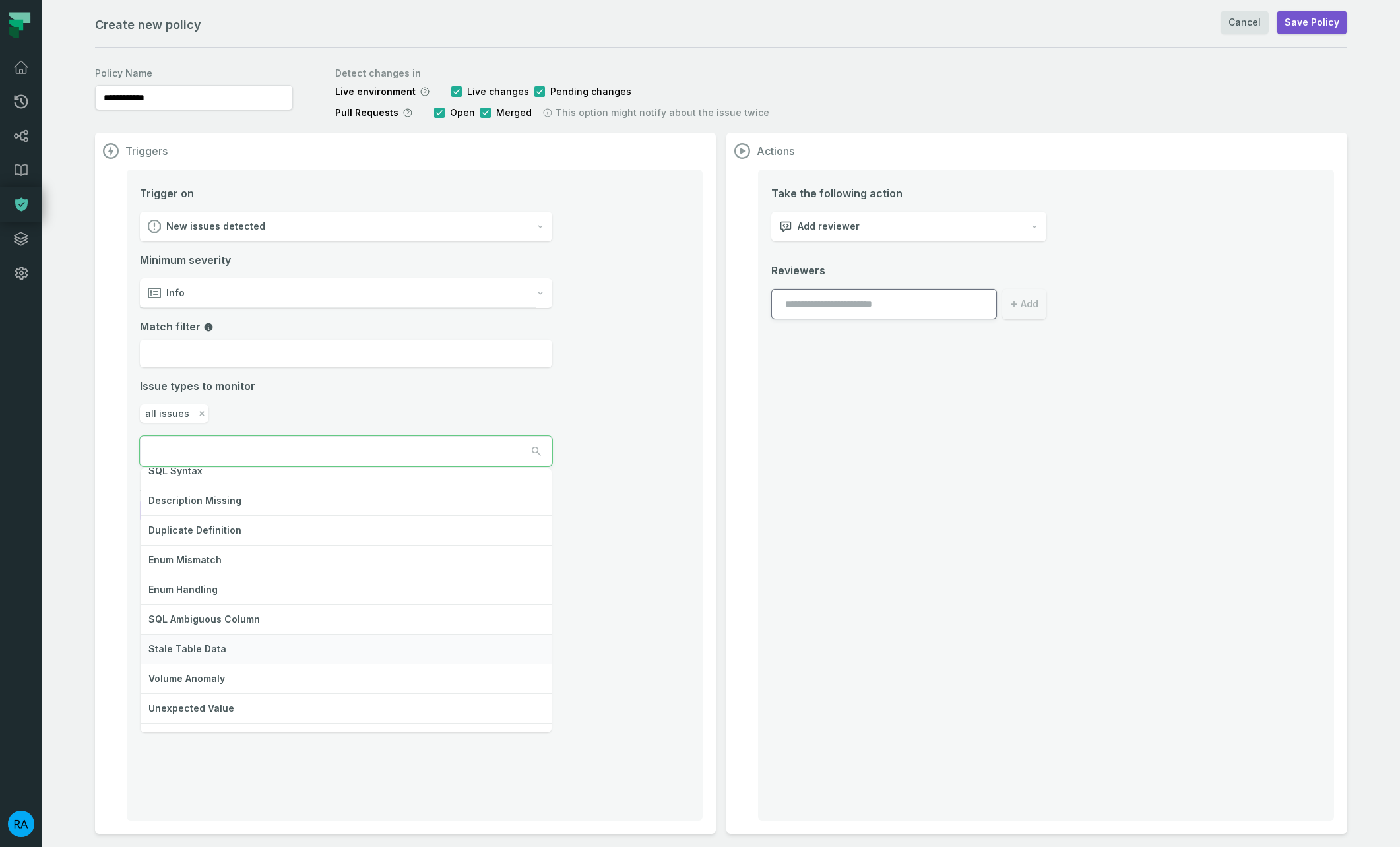
scroll to position [295, 0]
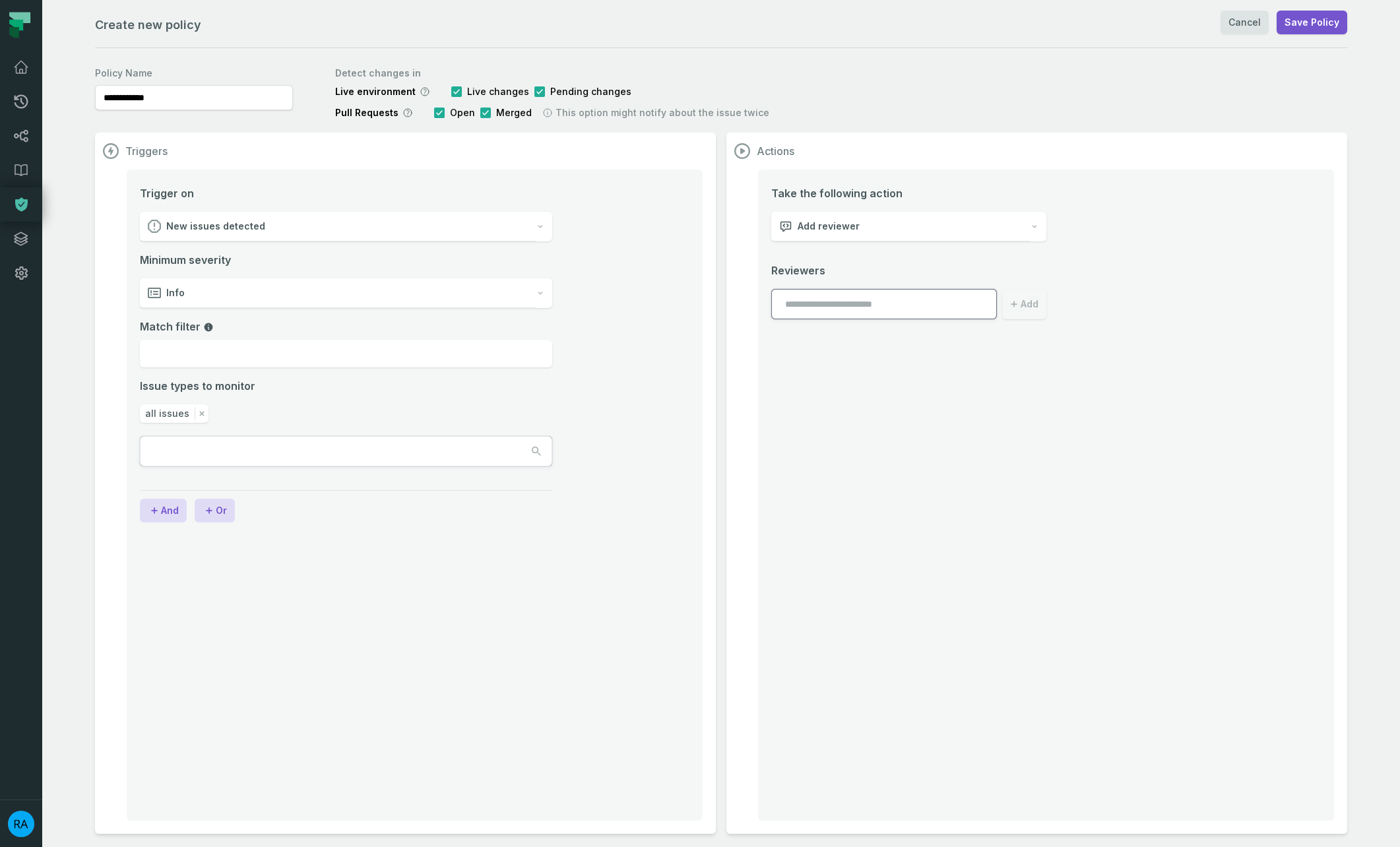
click at [483, 108] on div "**********" at bounding box center [721, 447] width 1252 height 772
click at [483, 113] on button "button" at bounding box center [486, 113] width 10 height 10
click at [480, 116] on button "button" at bounding box center [486, 113] width 10 height 10
click at [435, 110] on button "button" at bounding box center [439, 113] width 10 height 10
click at [434, 110] on button "button" at bounding box center [439, 113] width 10 height 10
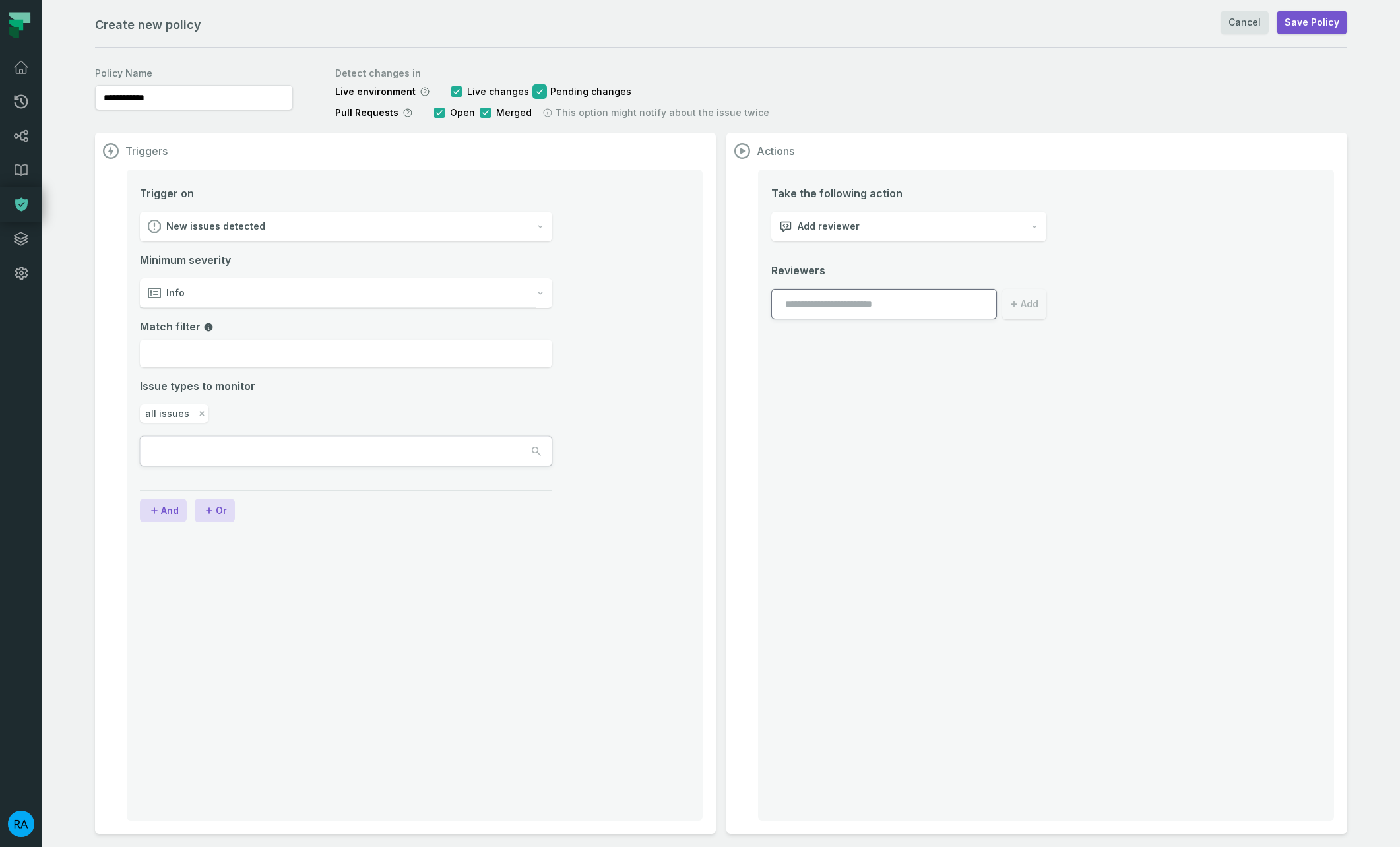
click at [535, 92] on button "button" at bounding box center [539, 91] width 10 height 10
click at [1239, 20] on link "Cancel" at bounding box center [1244, 22] width 48 height 24
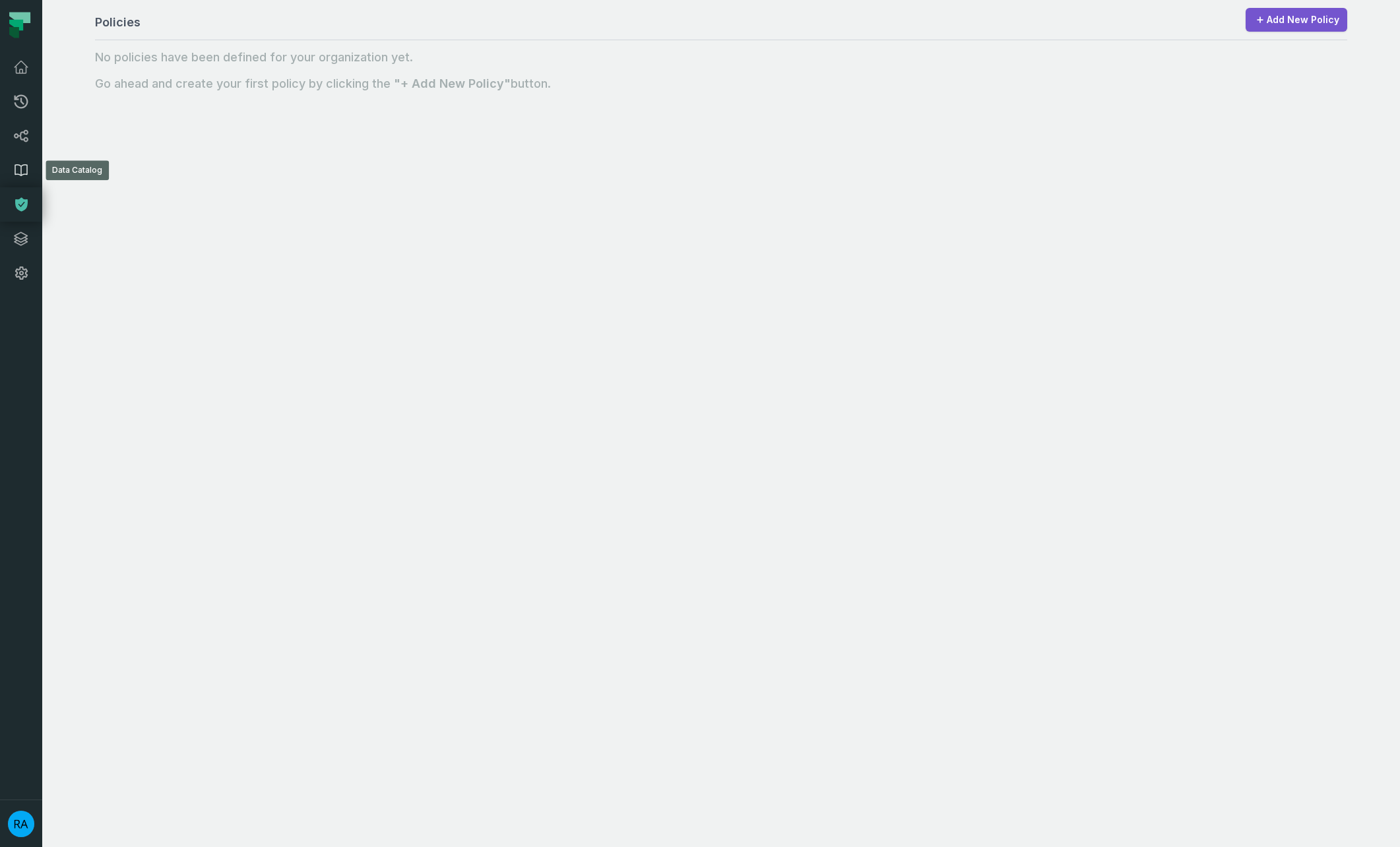
click at [15, 169] on icon at bounding box center [21, 169] width 15 height 15
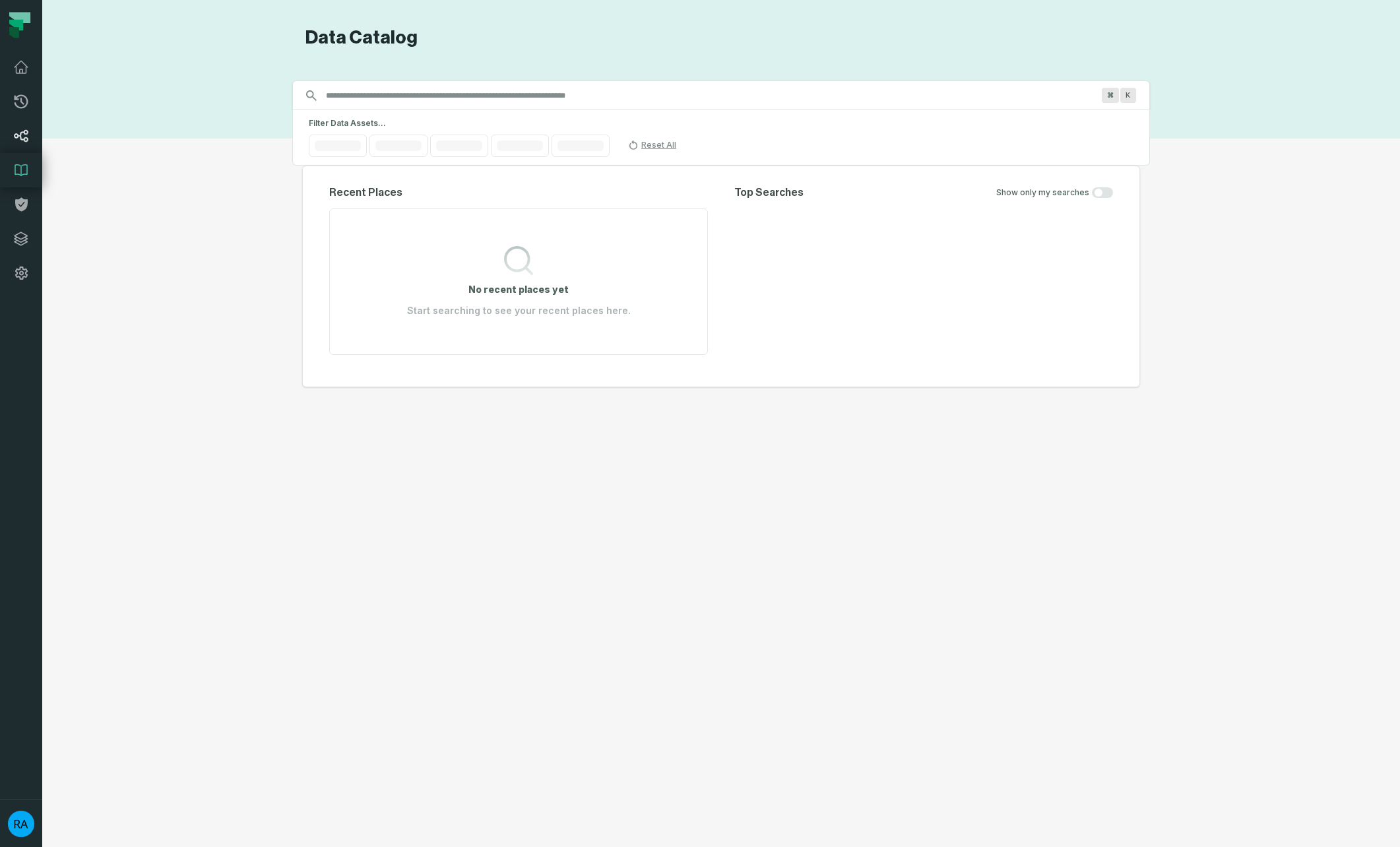
click at [27, 134] on icon at bounding box center [21, 136] width 15 height 13
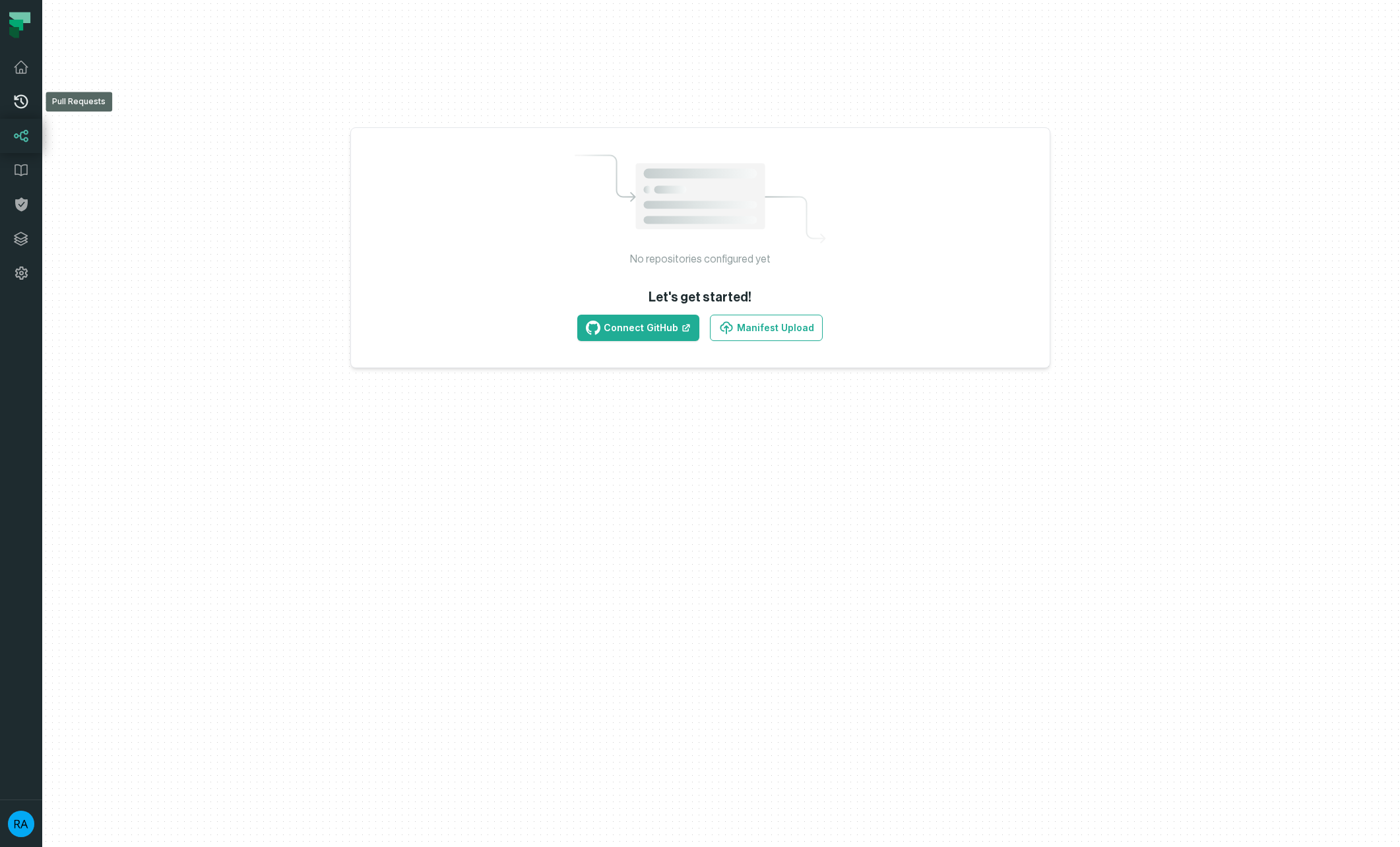
click at [25, 100] on icon at bounding box center [21, 101] width 15 height 15
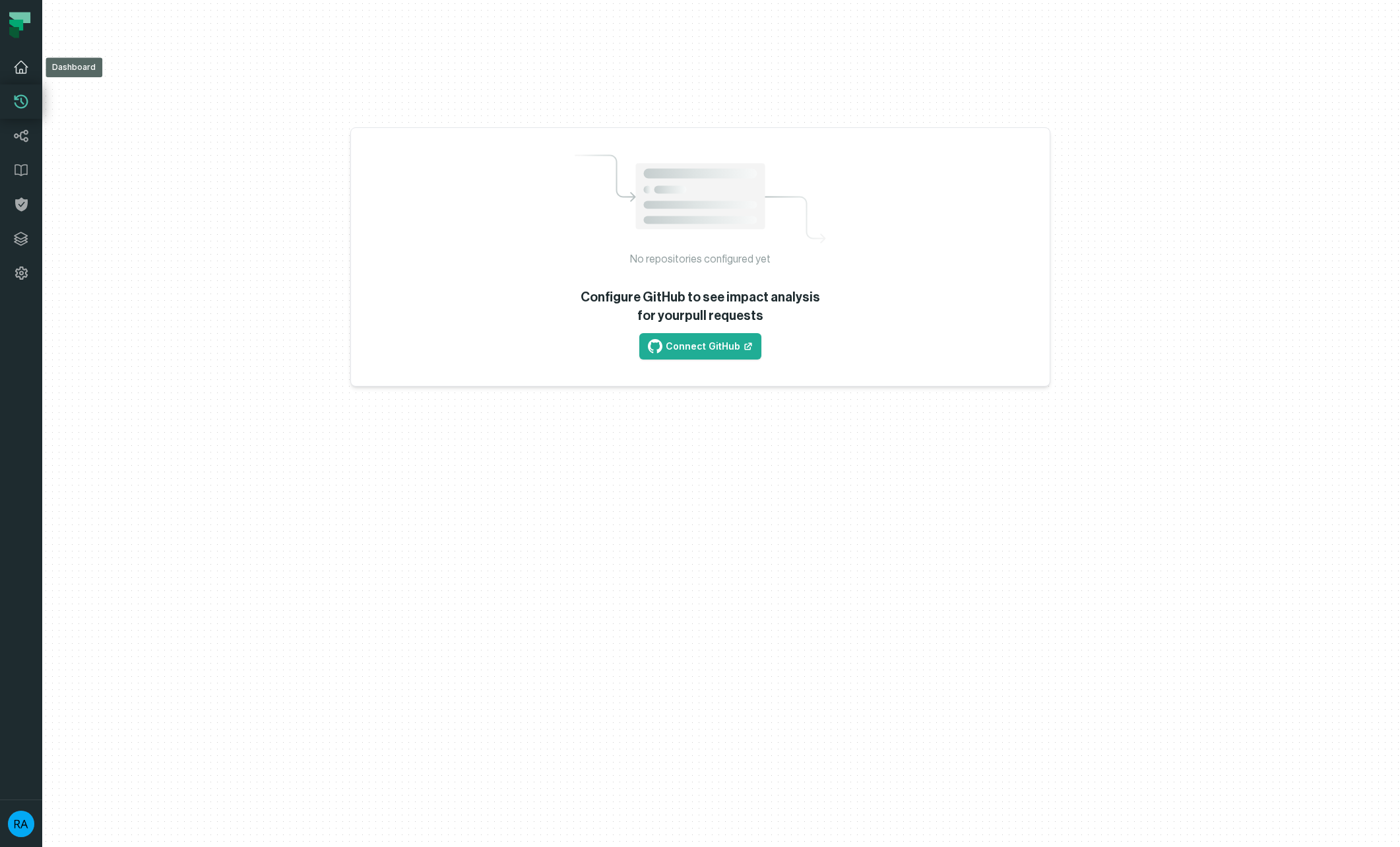
click at [21, 68] on icon at bounding box center [21, 67] width 15 height 15
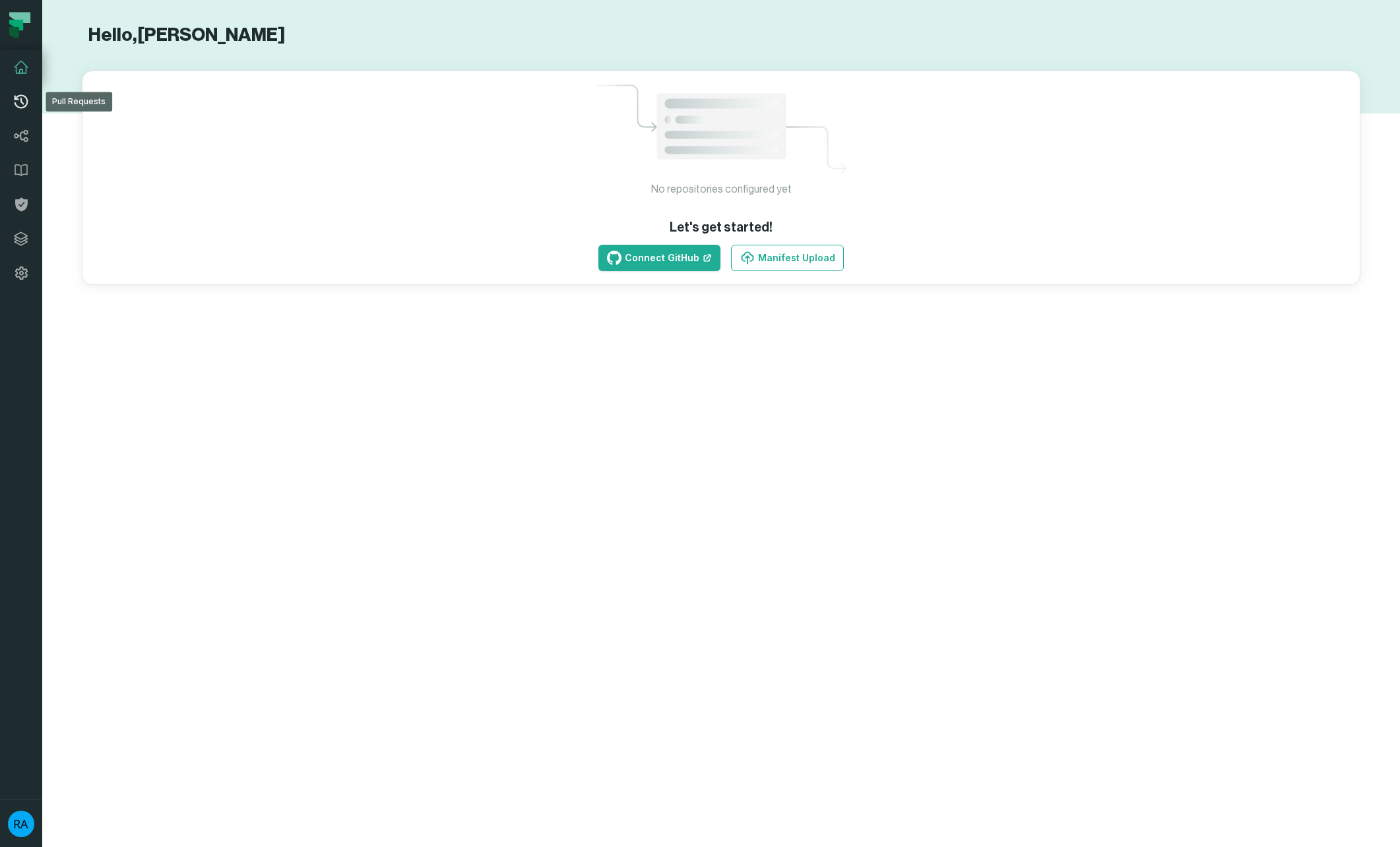
click at [15, 98] on icon at bounding box center [21, 102] width 14 height 14
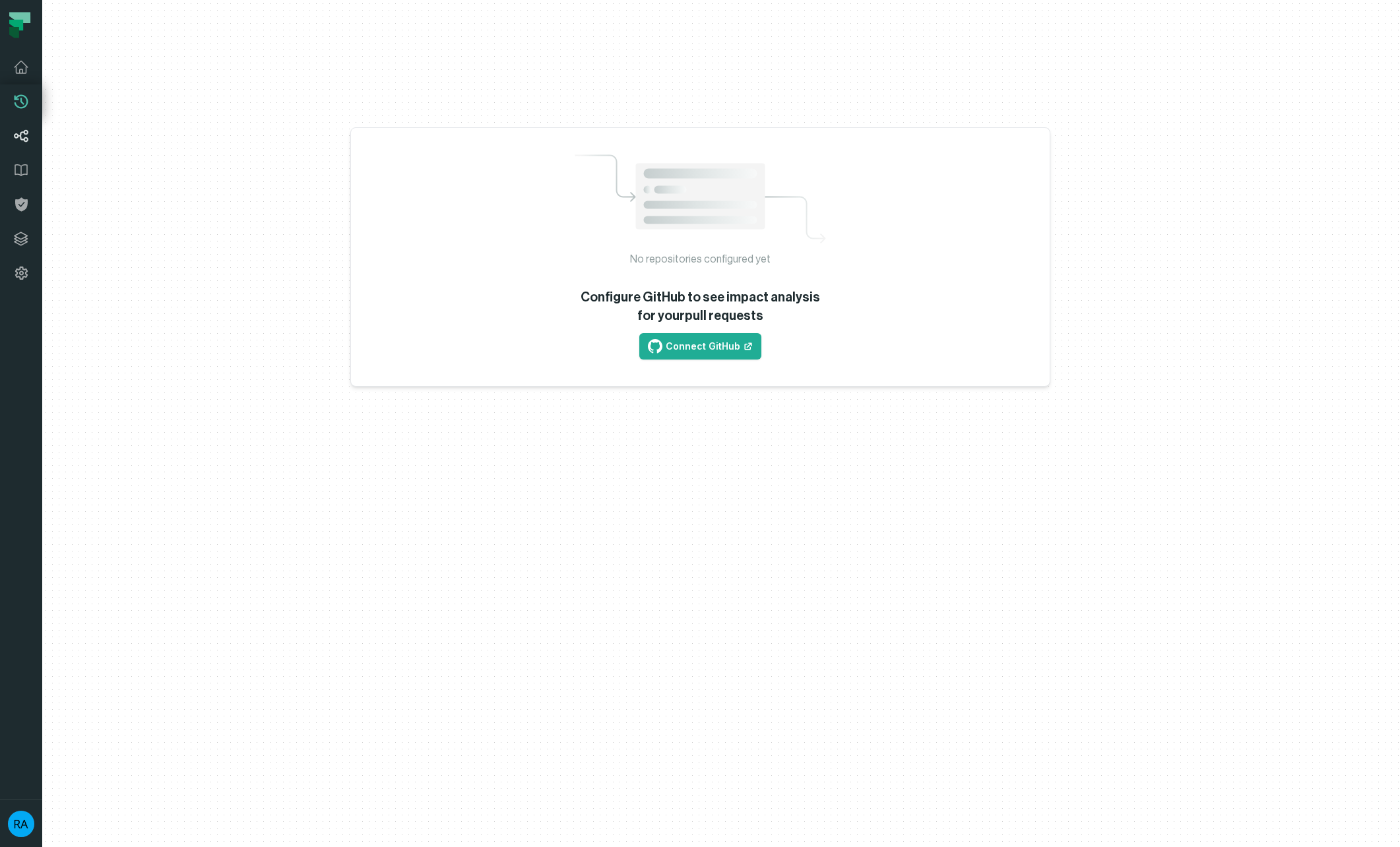
click at [22, 144] on link "Lineage" at bounding box center [21, 136] width 42 height 35
